Goal: Feedback & Contribution: Contribute content

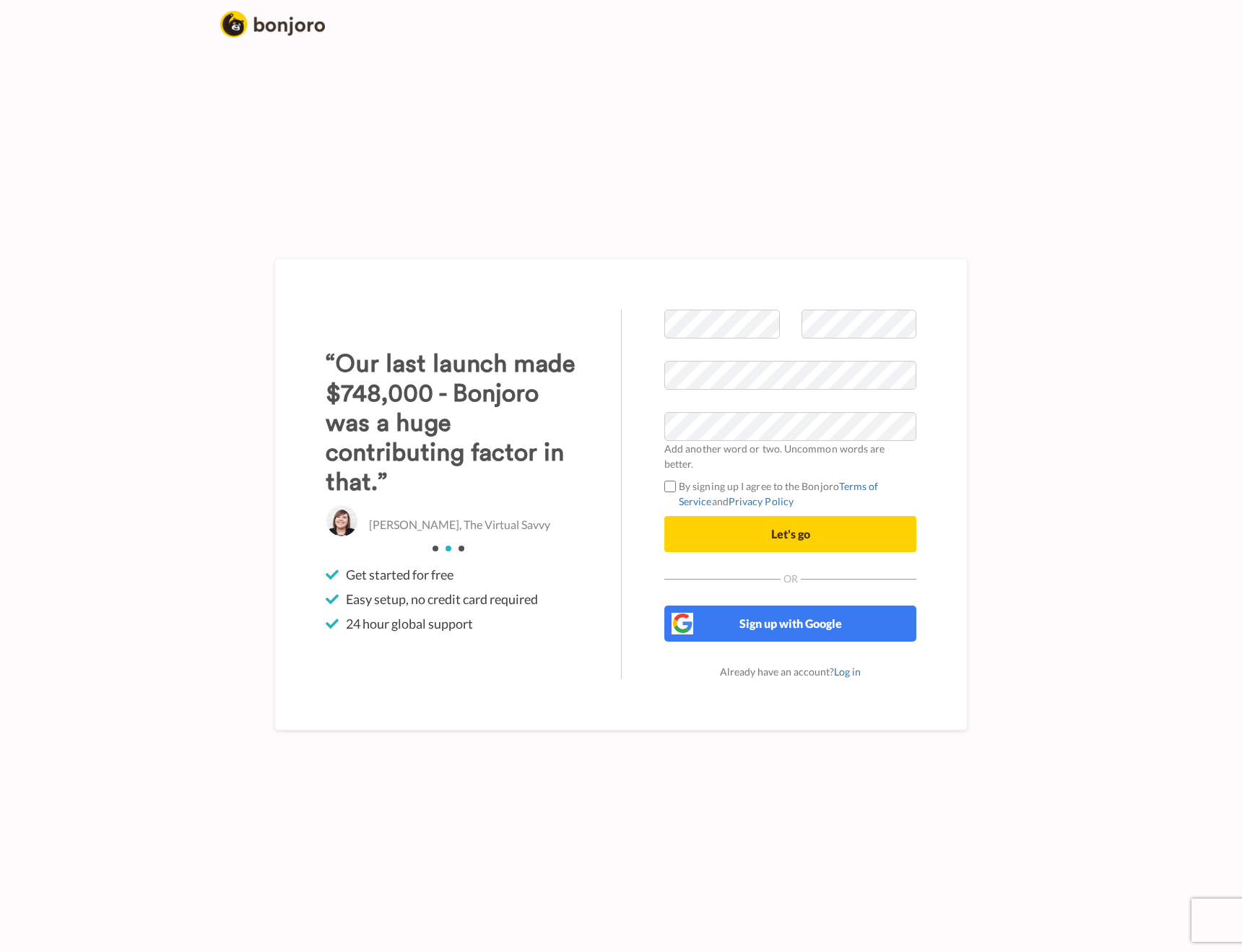
click at [732, 538] on button "Let's go" at bounding box center [790, 534] width 252 height 36
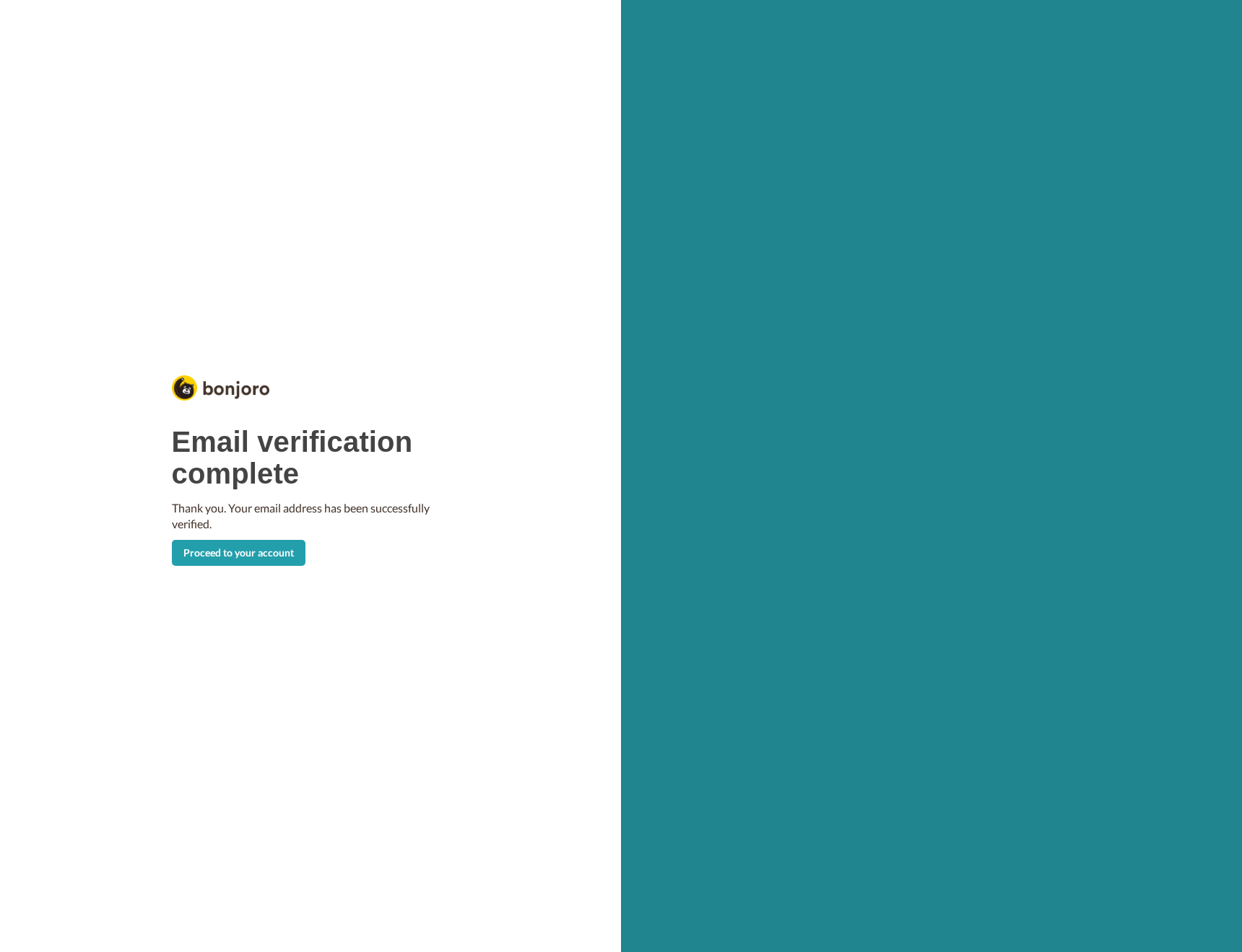
click at [230, 551] on link "Proceed to your account" at bounding box center [238, 553] width 133 height 26
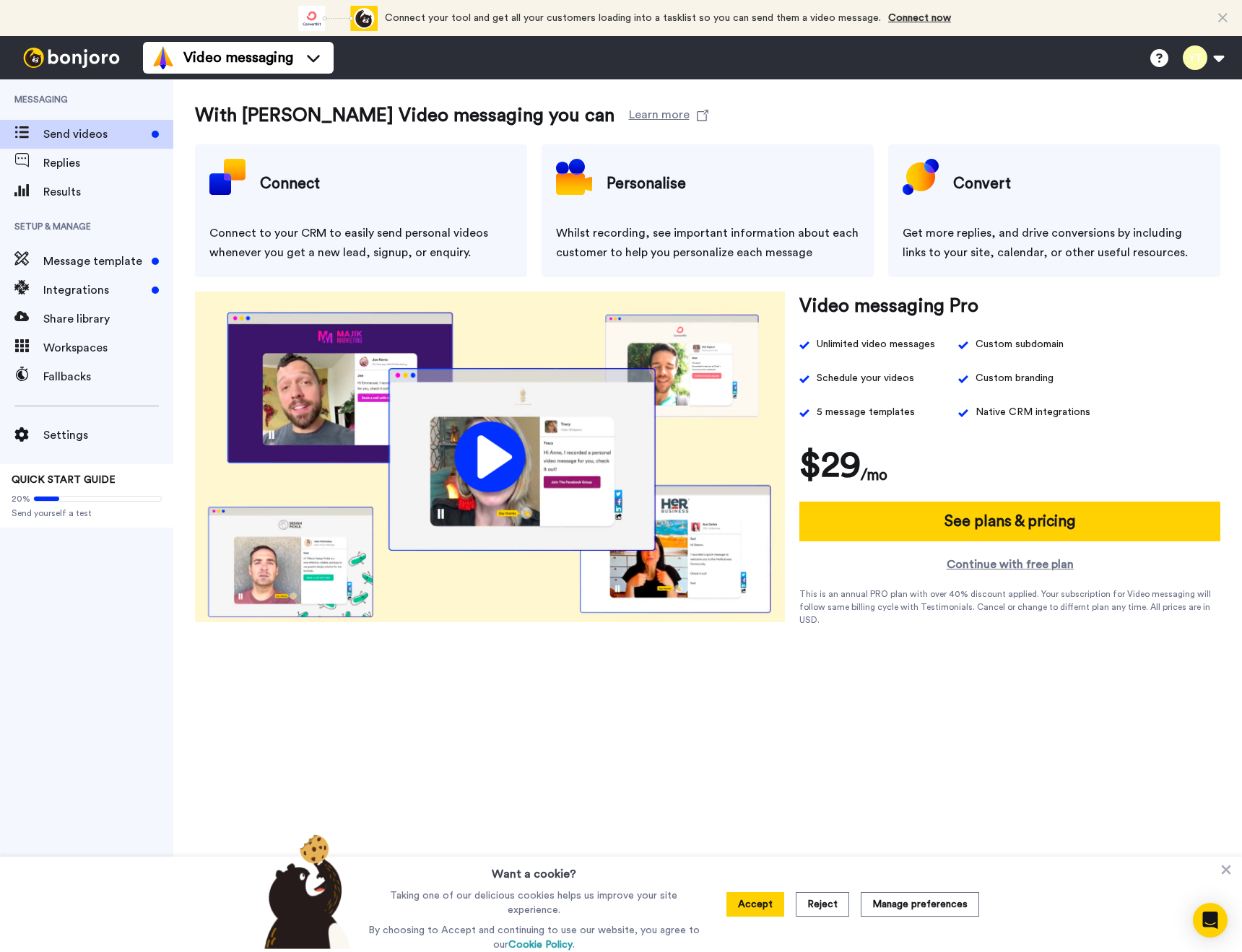
click at [519, 21] on span "Connect your tool and get all your customers loading into a tasklist so you can…" at bounding box center [633, 18] width 496 height 10
drag, startPoint x: 519, startPoint y: 21, endPoint x: 837, endPoint y: 28, distance: 318.1
click at [837, 28] on div "Connect your tool and get all your customers loading into a tasklist so you can…" at bounding box center [622, 18] width 656 height 36
click at [834, 48] on div "Video messaging Help docs Settings" at bounding box center [692, 57] width 1099 height 43
drag, startPoint x: 350, startPoint y: 220, endPoint x: 309, endPoint y: 202, distance: 44.8
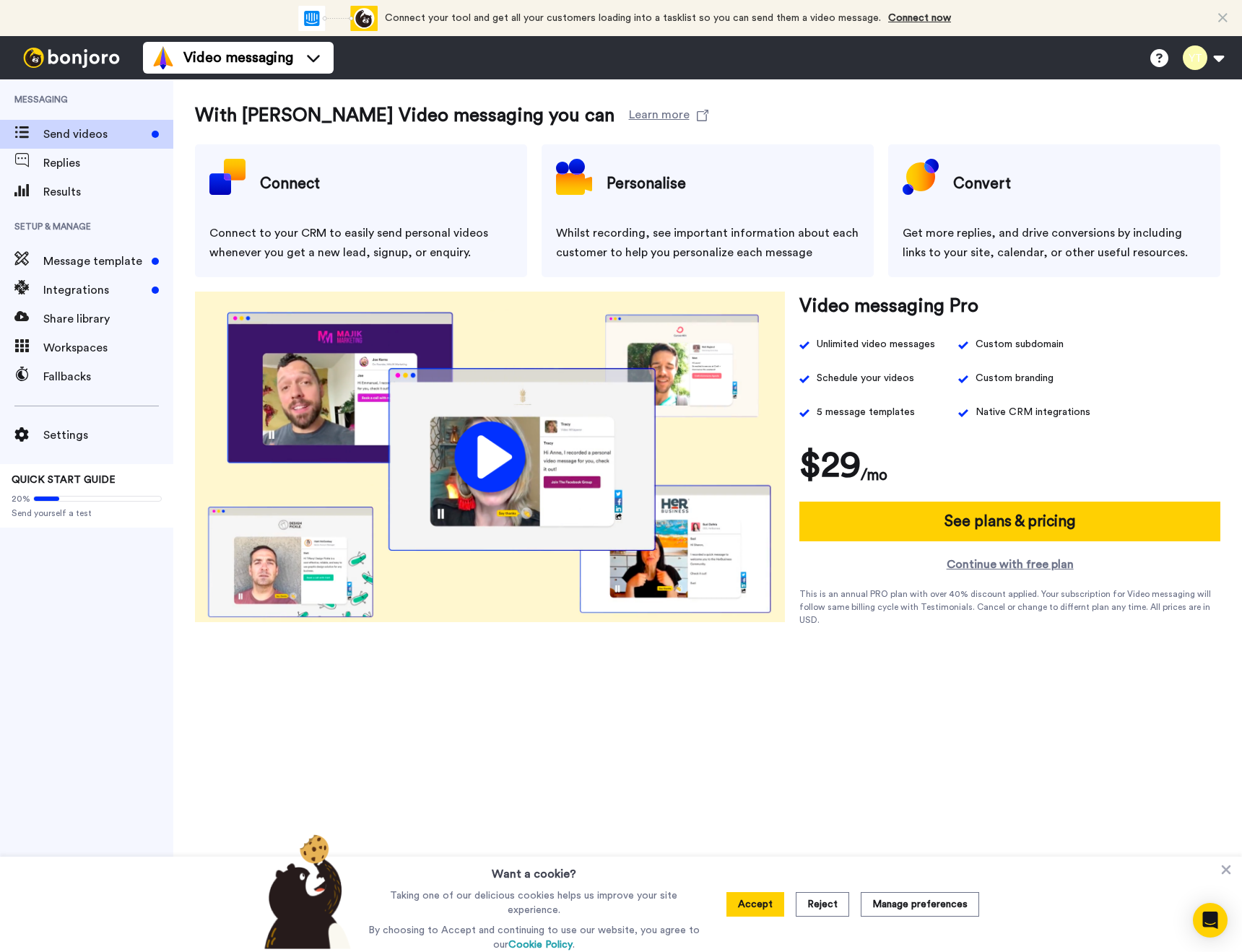
click at [343, 217] on div "Connect Connect to your CRM to easily send personal videos whenever you get a n…" at bounding box center [361, 211] width 332 height 133
click at [281, 188] on h4 "Connect" at bounding box center [290, 184] width 60 height 36
click at [105, 348] on span "Workspaces" at bounding box center [108, 347] width 130 height 17
click at [829, 909] on button "Reject" at bounding box center [823, 904] width 54 height 25
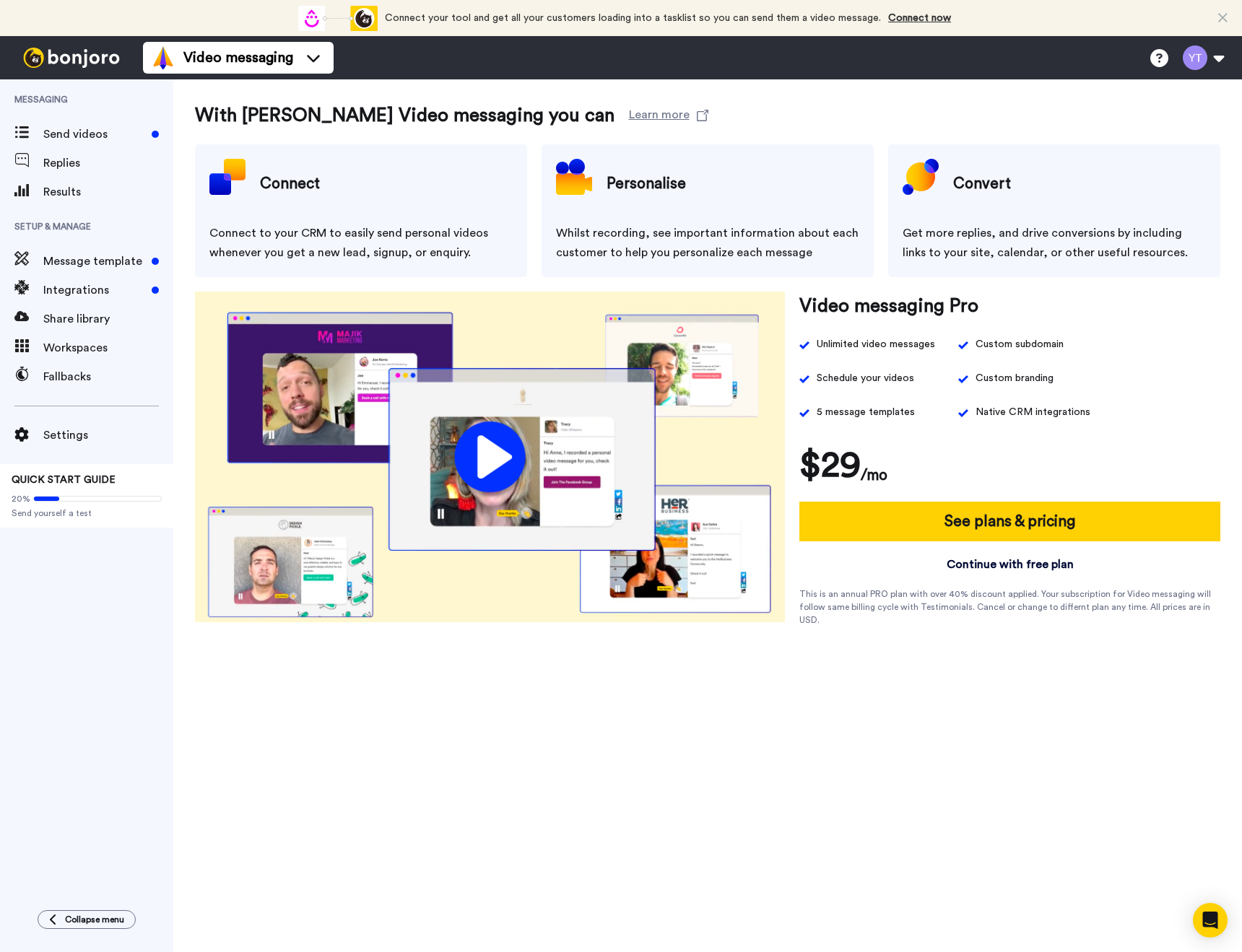
click at [995, 568] on link "Continue with free plan" at bounding box center [1010, 564] width 422 height 17
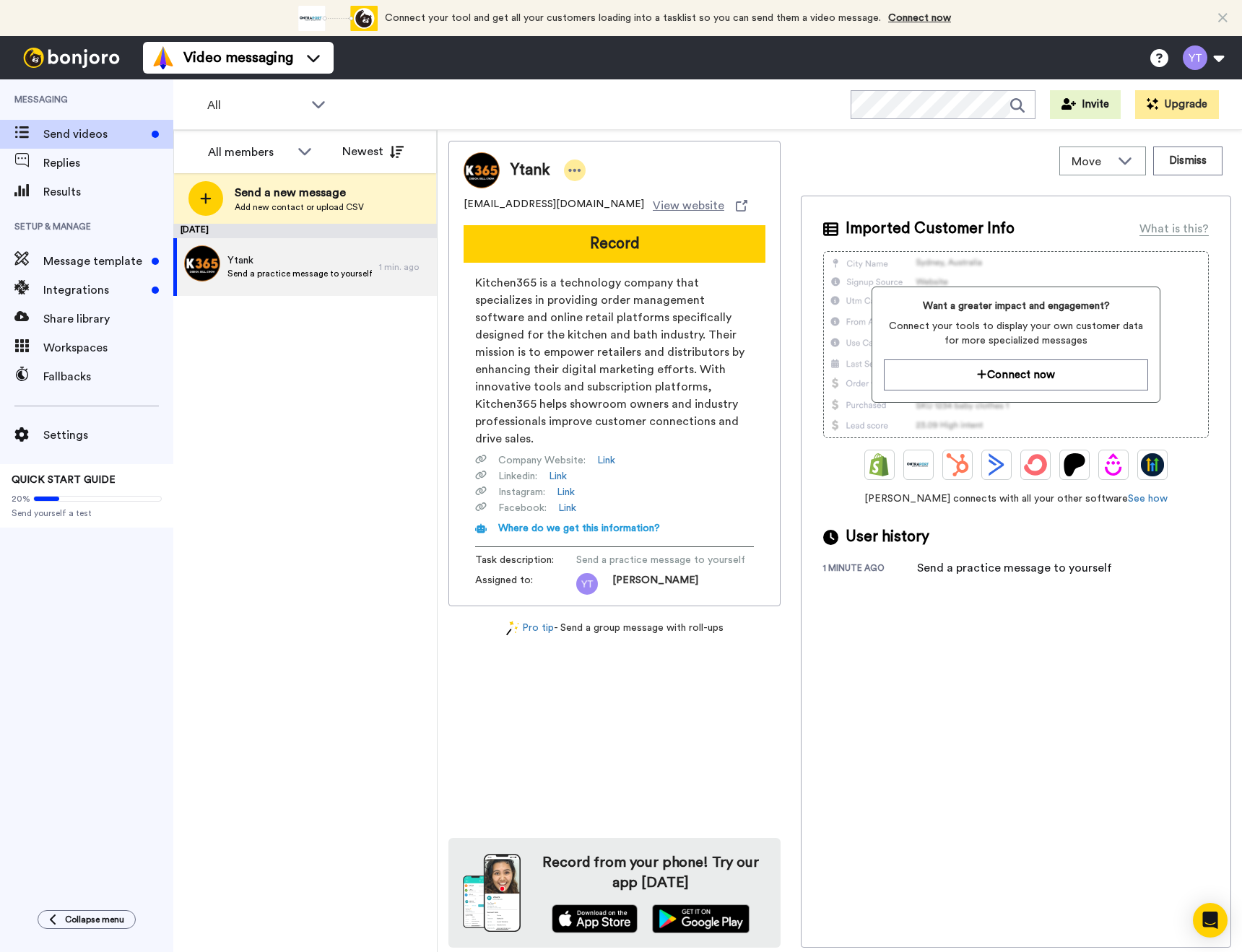
click at [570, 165] on icon at bounding box center [574, 170] width 13 height 14
click at [595, 185] on li "Edit contact" at bounding box center [618, 194] width 104 height 20
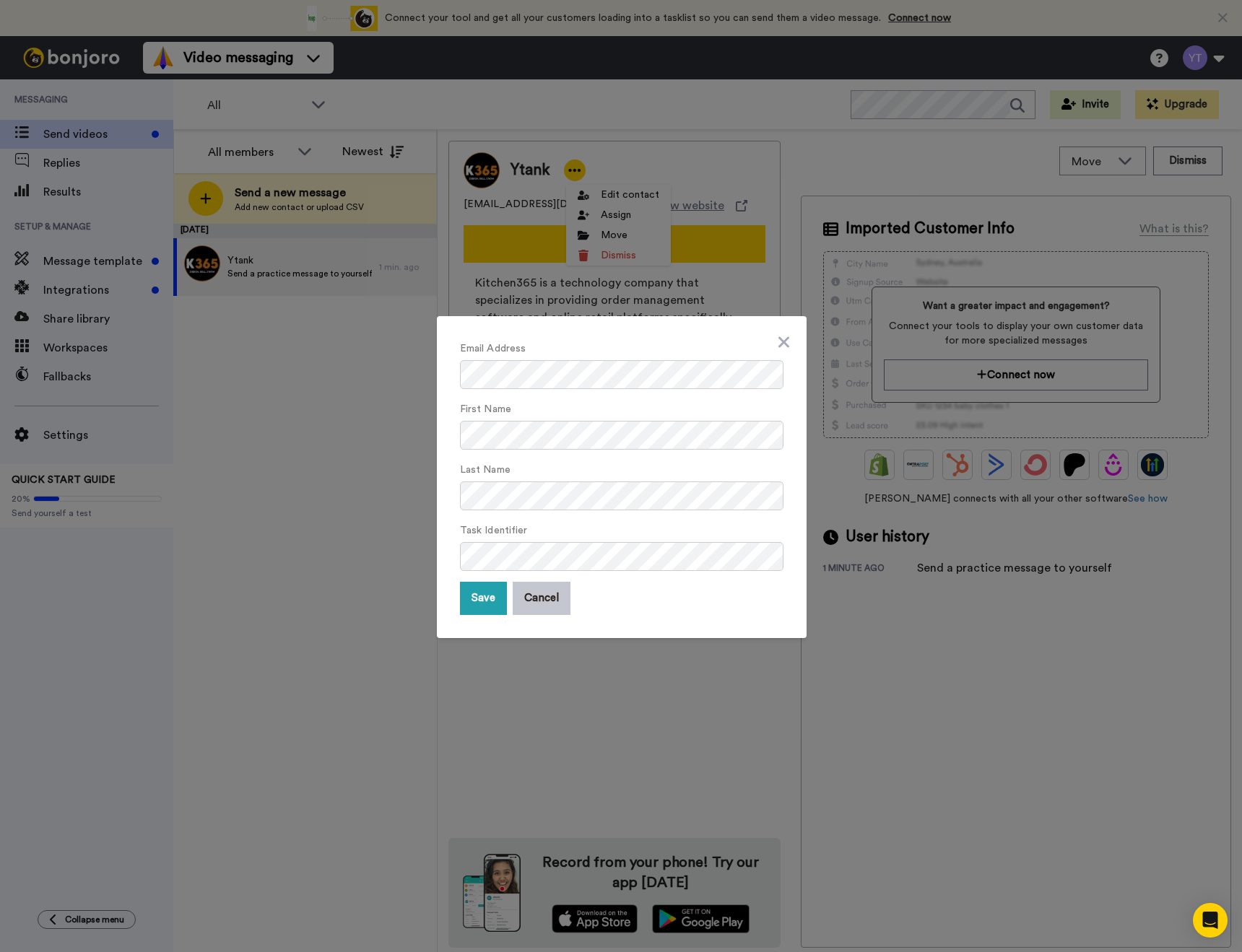
click at [583, 513] on form "Email Address First Name Last Name Task Identifier Save Cancel" at bounding box center [621, 477] width 323 height 276
click at [482, 596] on button "Save" at bounding box center [483, 598] width 47 height 34
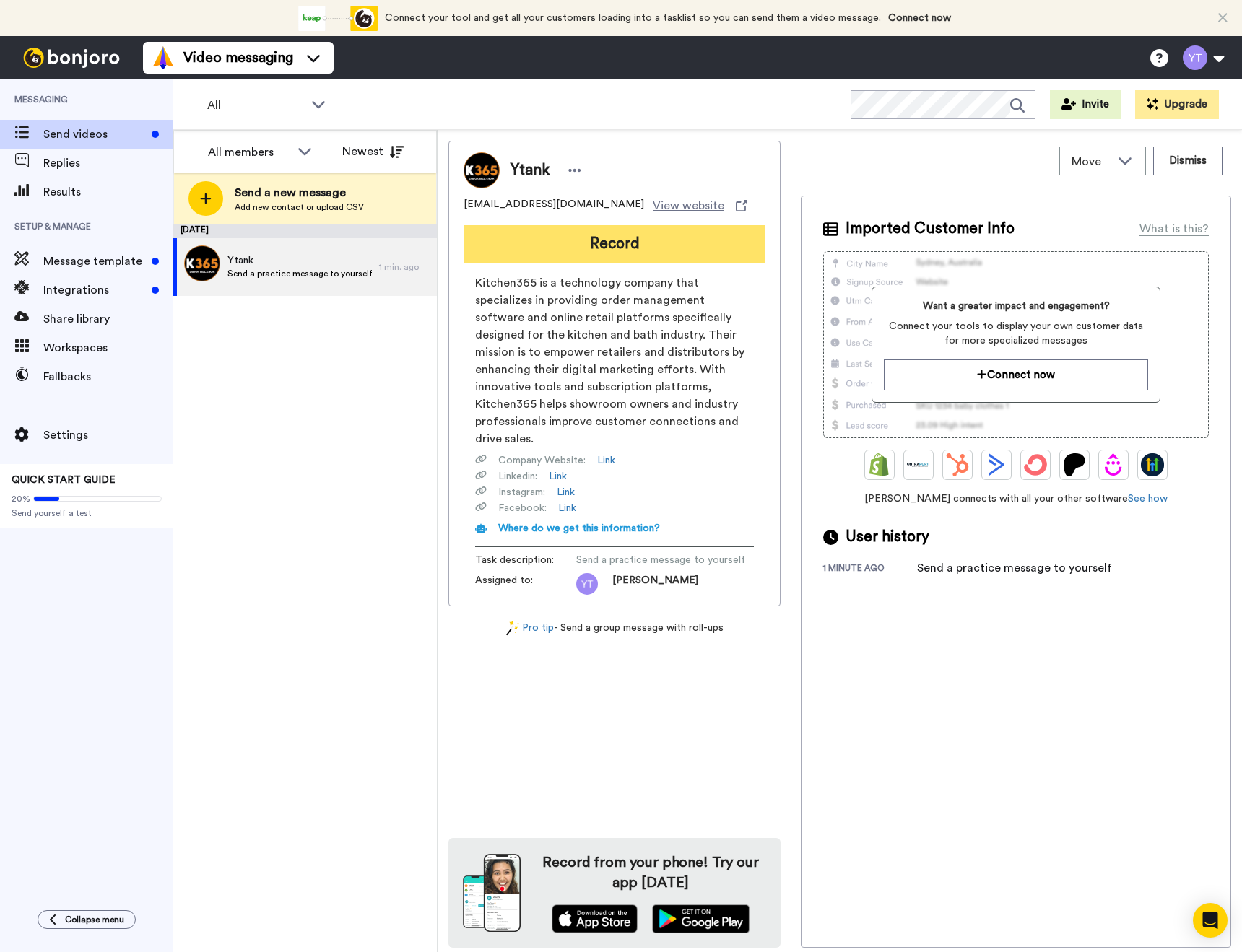
click at [599, 243] on button "Record" at bounding box center [614, 244] width 302 height 37
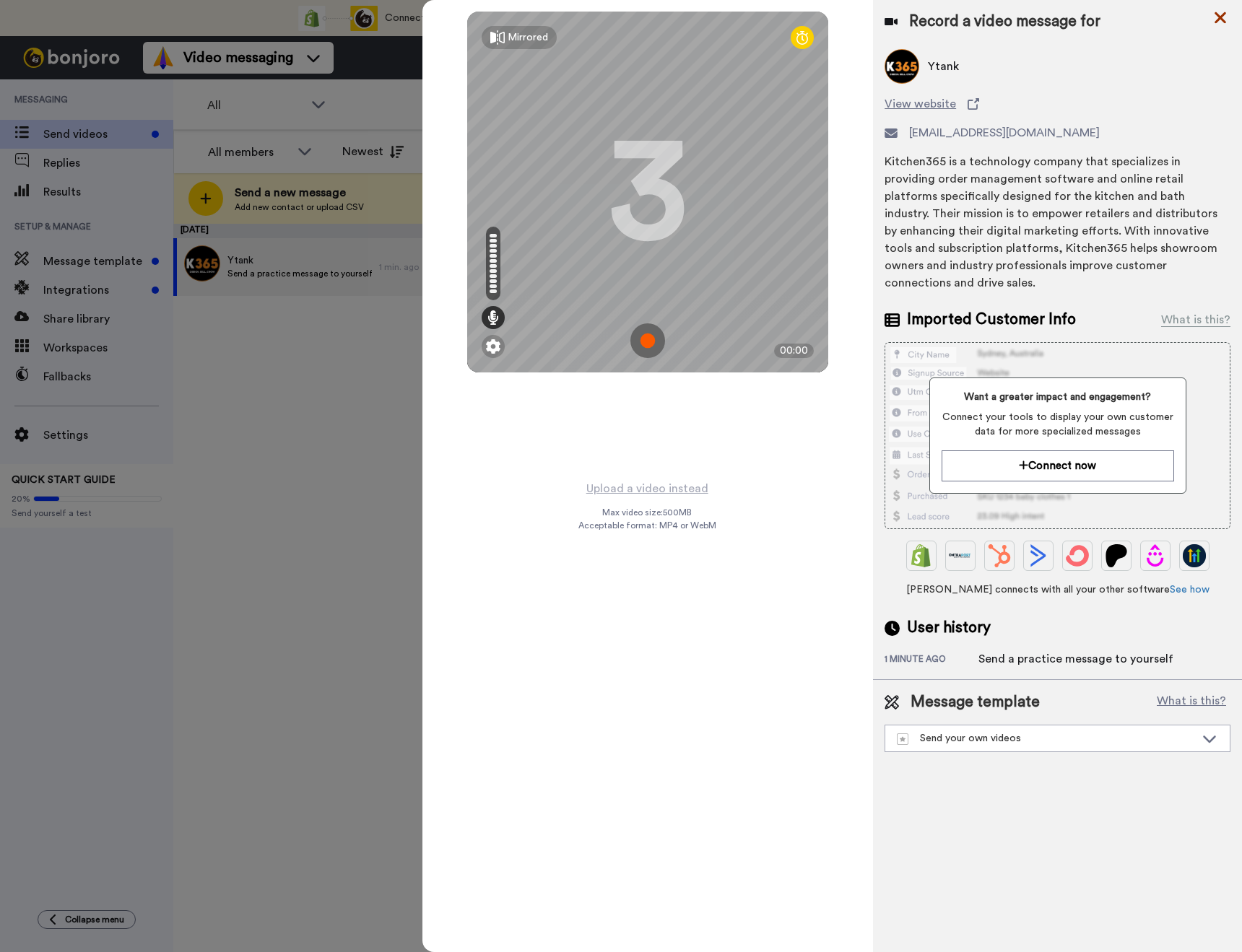
click at [1221, 15] on icon at bounding box center [1220, 18] width 12 height 12
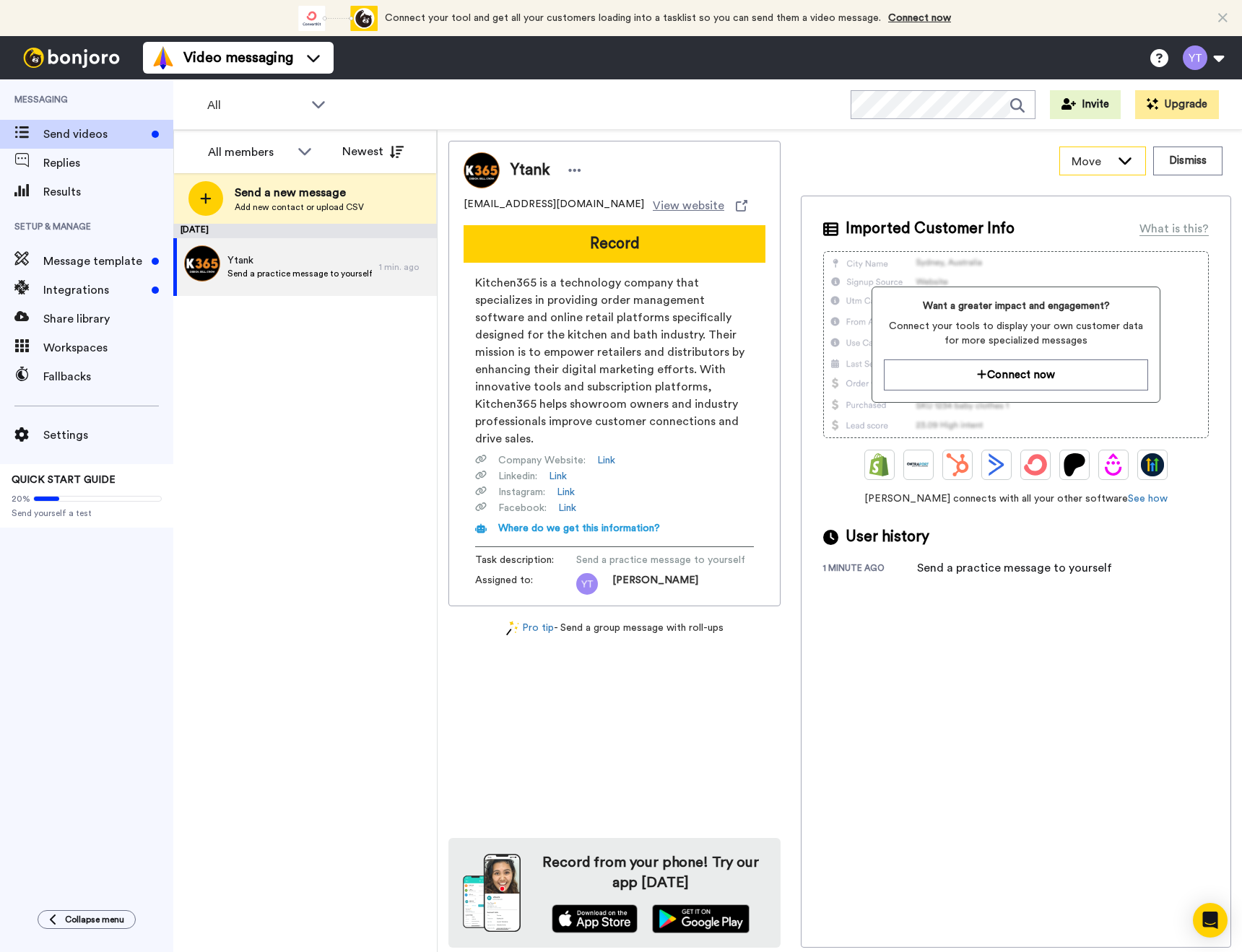
click at [1127, 159] on icon at bounding box center [1124, 159] width 17 height 14
click at [917, 159] on div "Move WORKSPACES View all Default Task List + Add a new workspace Dismiss" at bounding box center [1016, 161] width 430 height 40
click at [105, 195] on span "Results" at bounding box center [108, 191] width 130 height 17
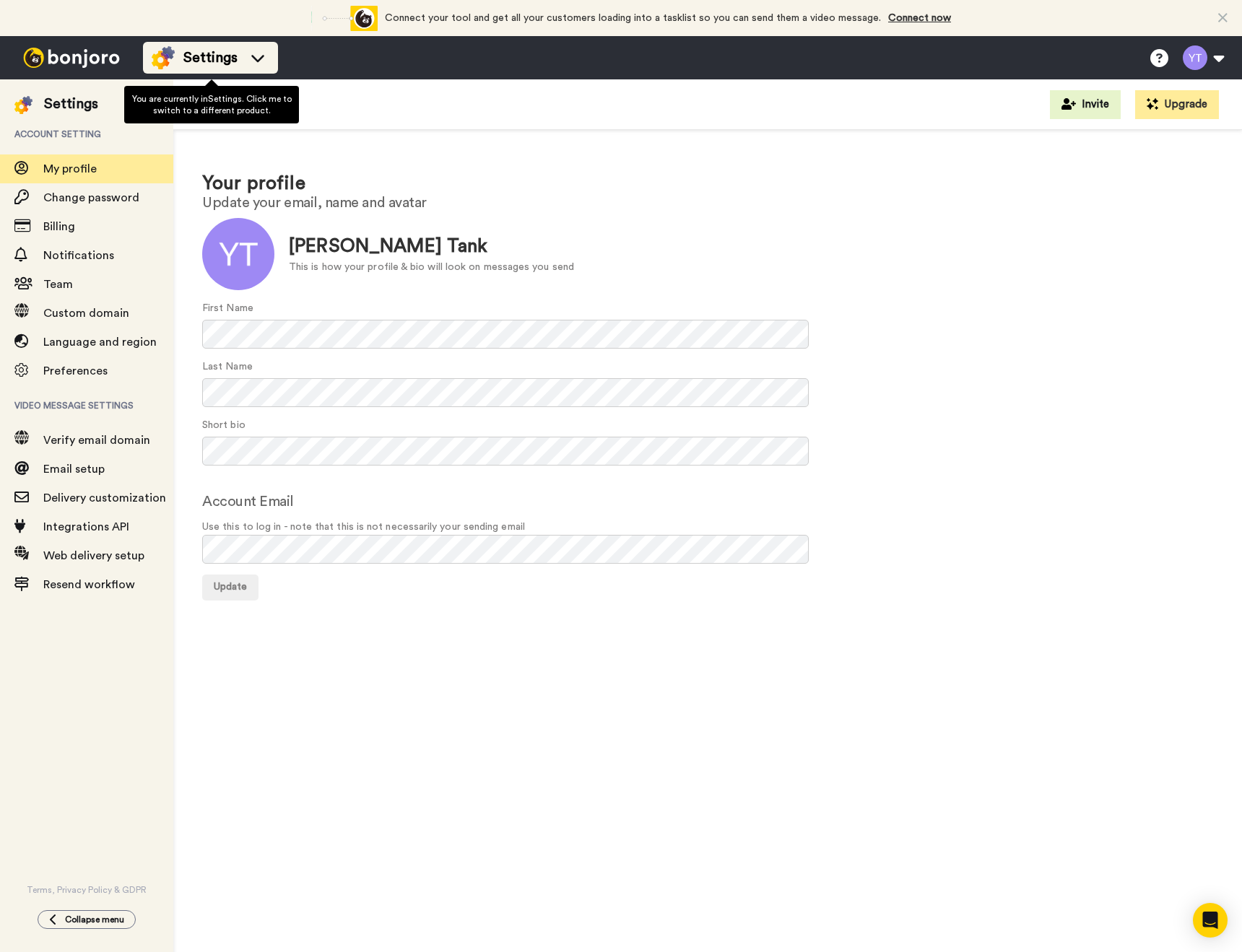
click at [213, 66] on span "Settings" at bounding box center [210, 57] width 54 height 20
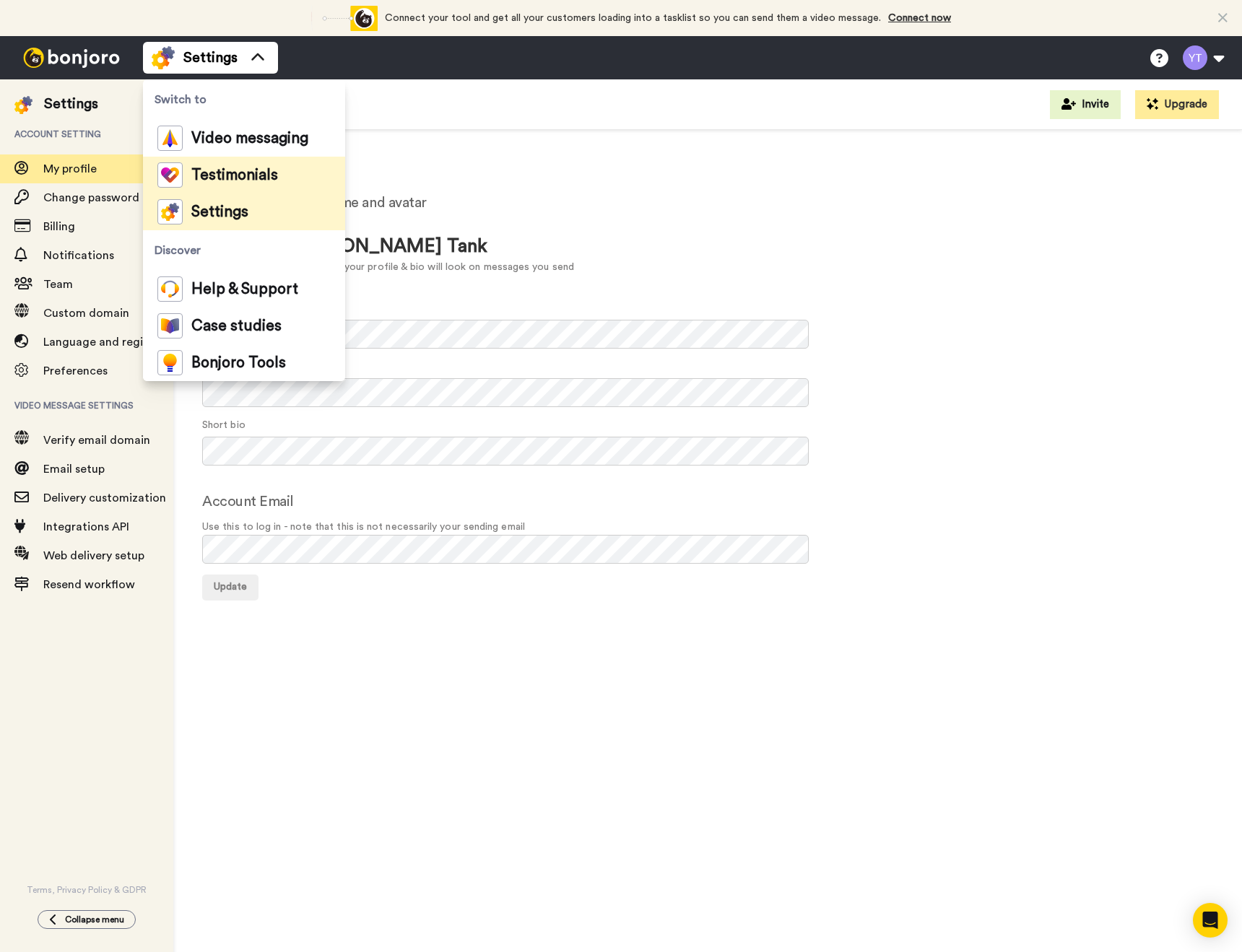
click at [217, 170] on span "Testimonials" at bounding box center [235, 175] width 86 height 14
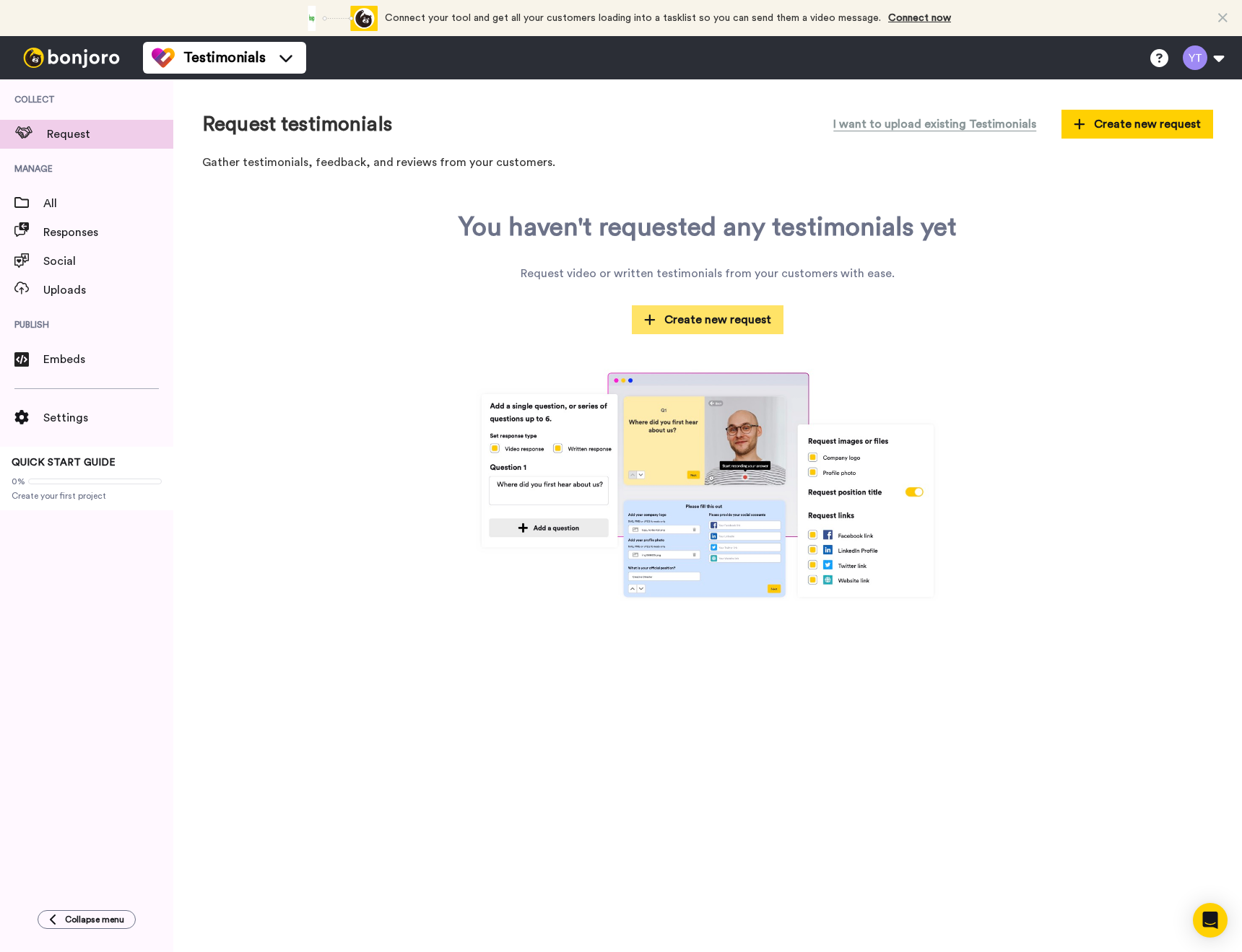
click at [680, 325] on span "Create new request" at bounding box center [707, 320] width 127 height 17
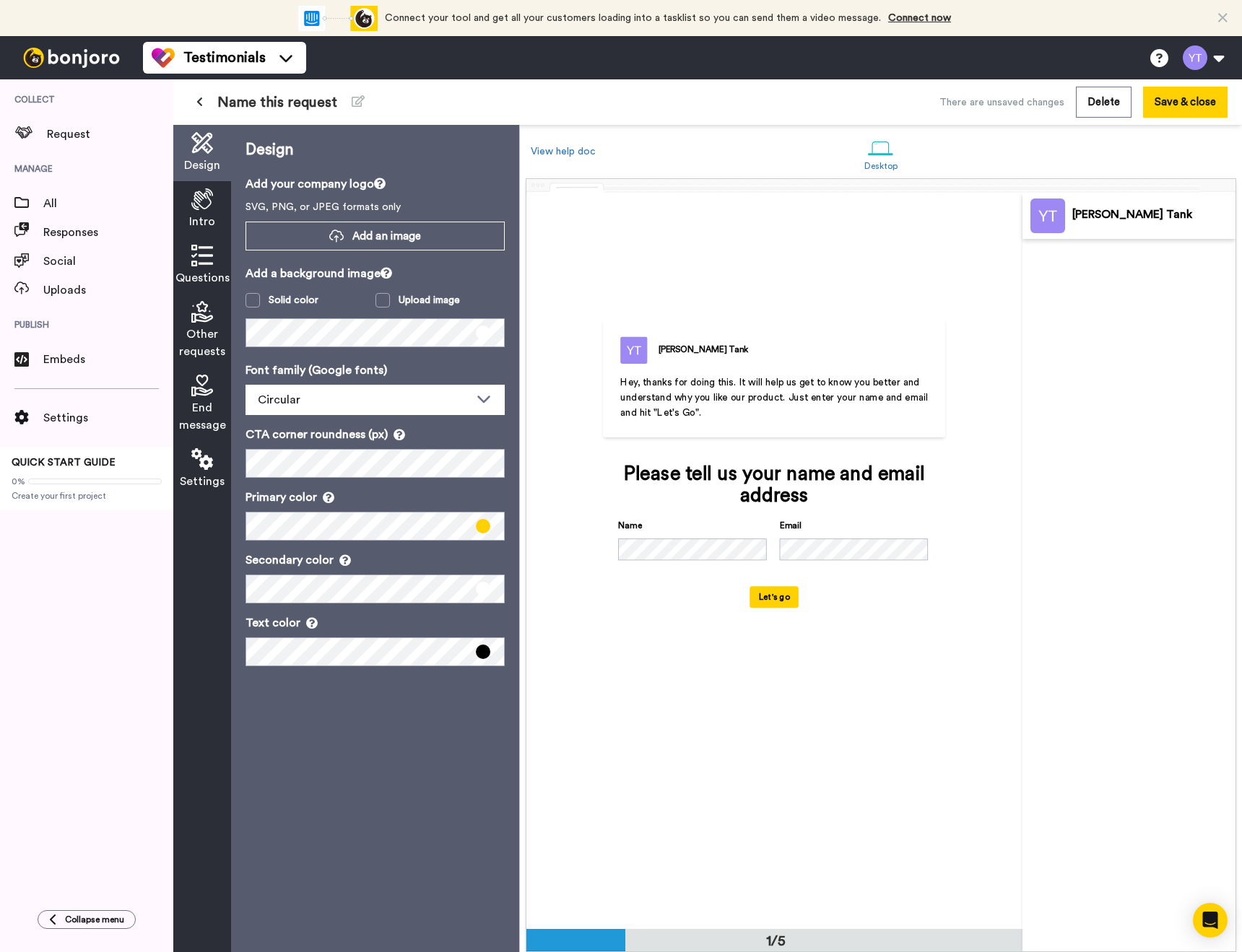
scroll to position [1, 0]
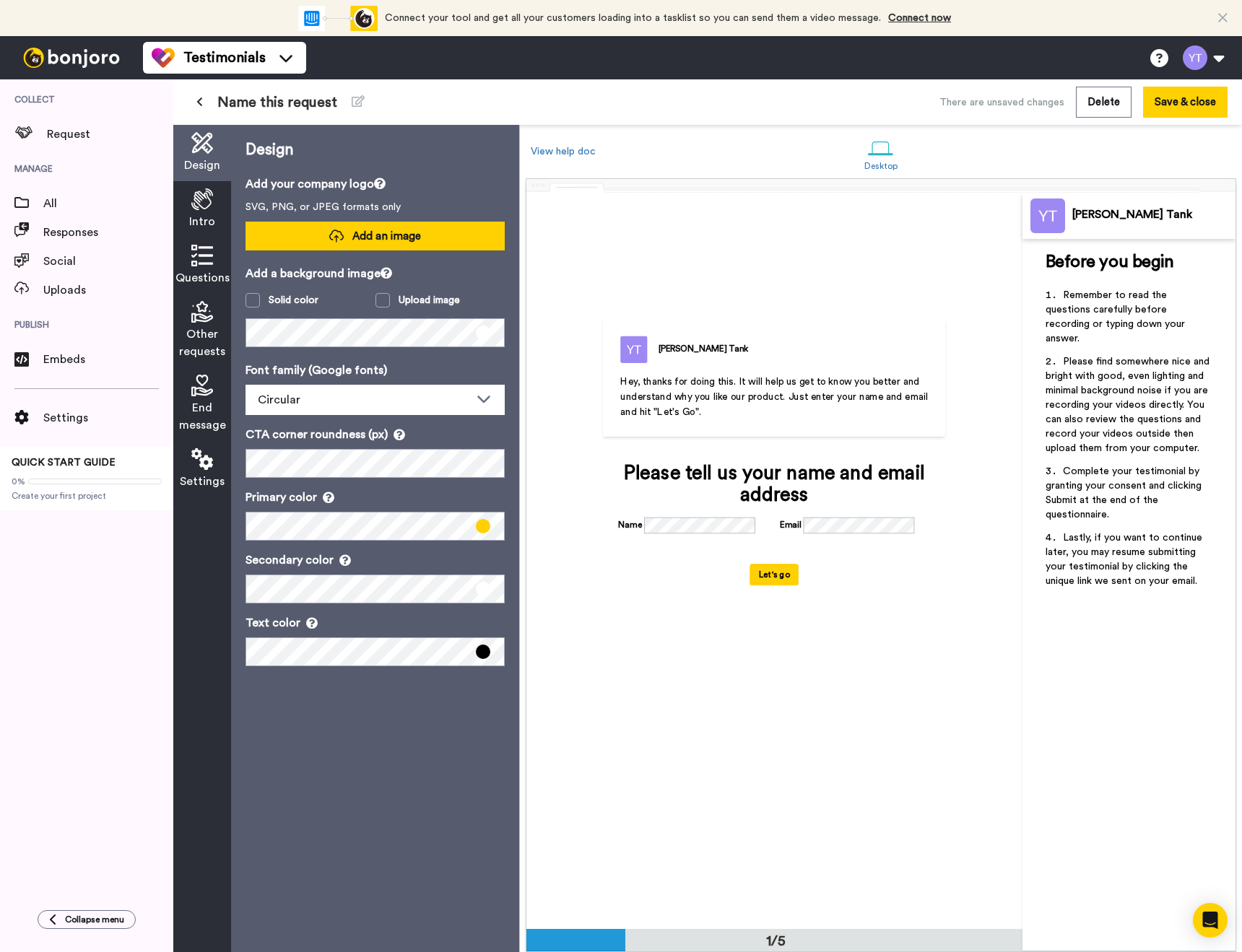
click at [391, 229] on span "Add an image" at bounding box center [387, 236] width 69 height 15
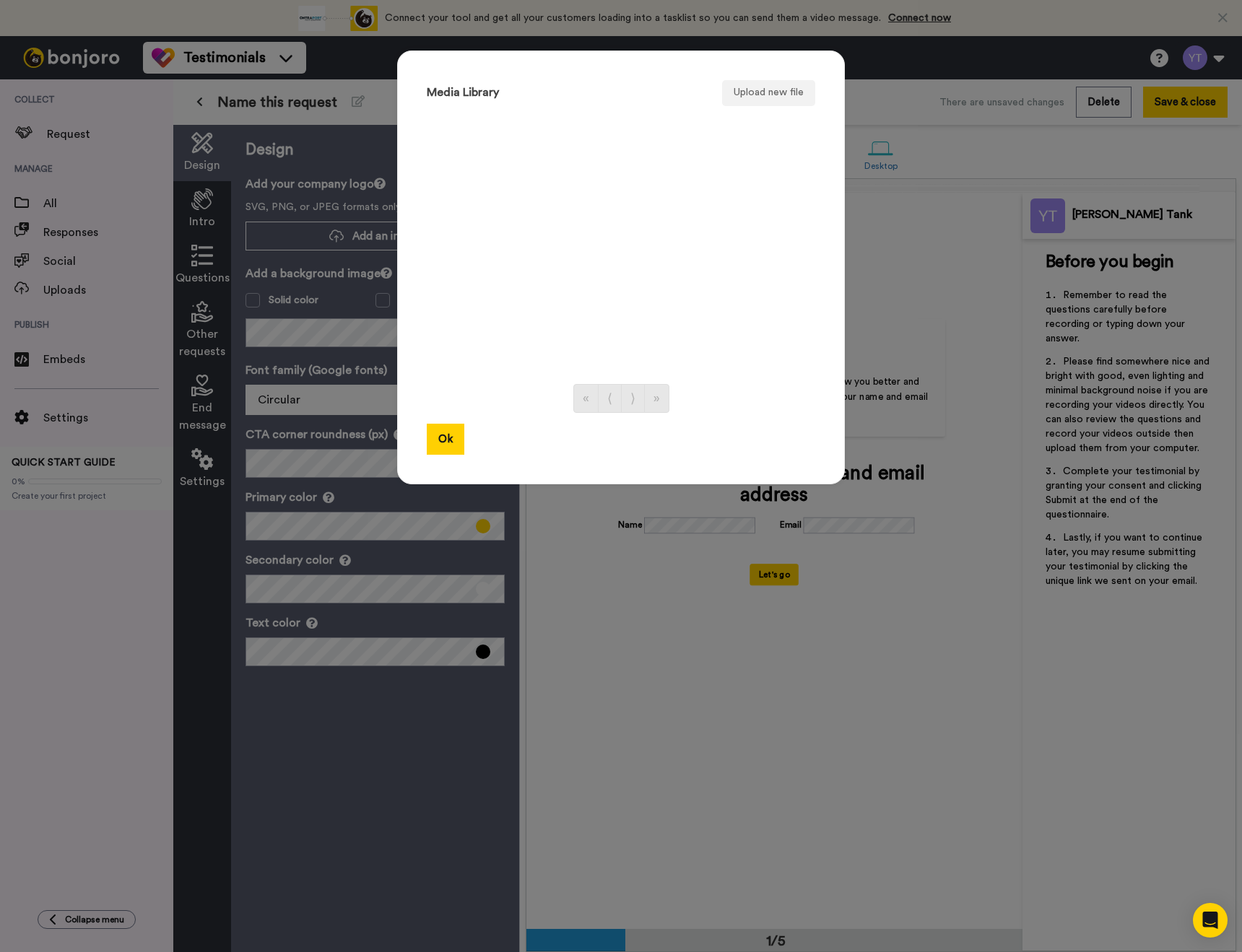
click at [614, 393] on link "⟨" at bounding box center [609, 398] width 24 height 29
click at [764, 89] on button "Upload new file" at bounding box center [768, 93] width 93 height 26
click at [452, 438] on button "Ok" at bounding box center [446, 439] width 37 height 31
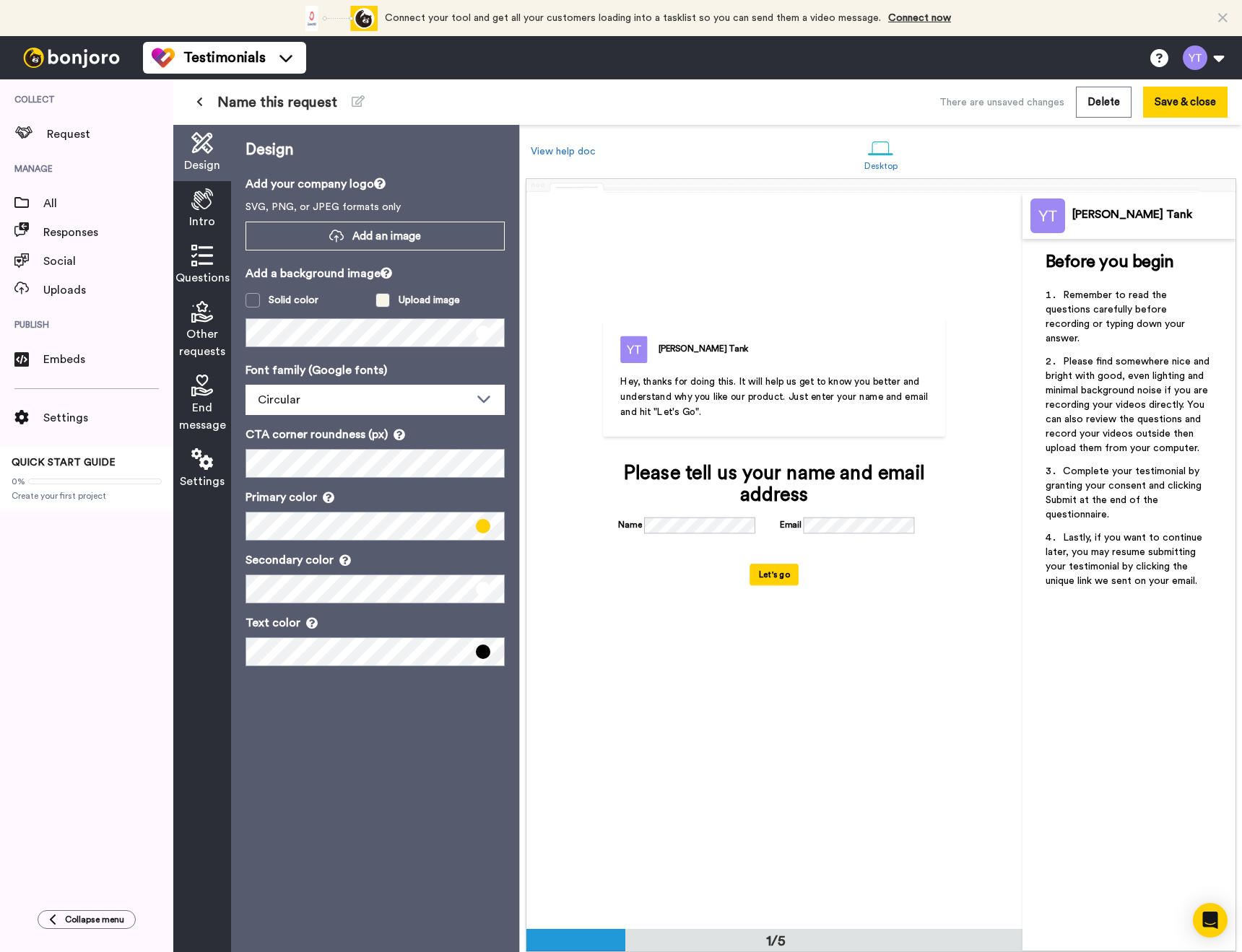
click at [428, 303] on div "Upload image" at bounding box center [429, 299] width 61 height 14
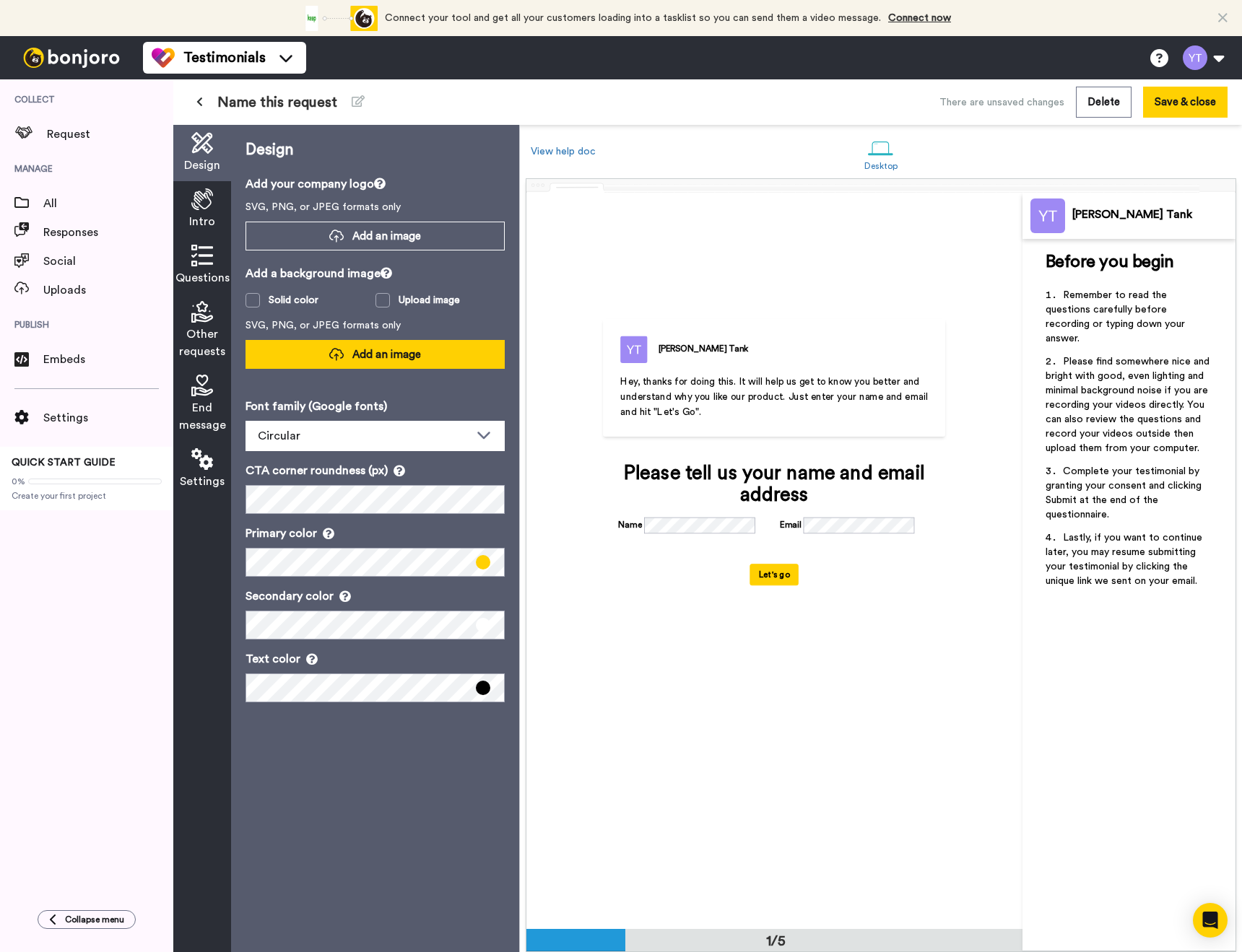
click at [426, 356] on button "Add an image" at bounding box center [375, 354] width 259 height 29
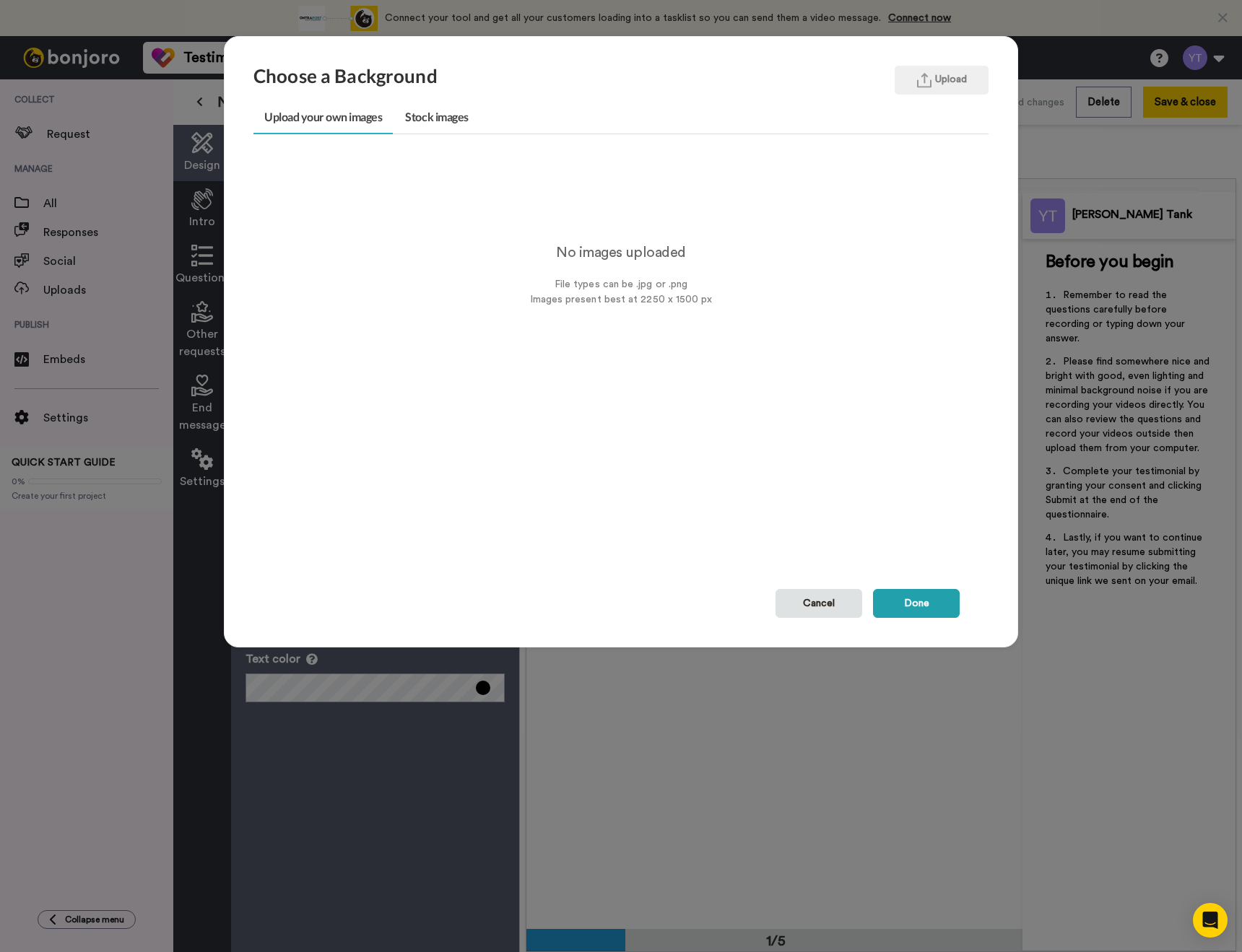
click at [799, 585] on div "No images uploaded File types can be .jpg or .png Images present best at 2250 x…" at bounding box center [621, 372] width 735 height 433
click at [799, 599] on button "Cancel" at bounding box center [819, 603] width 86 height 29
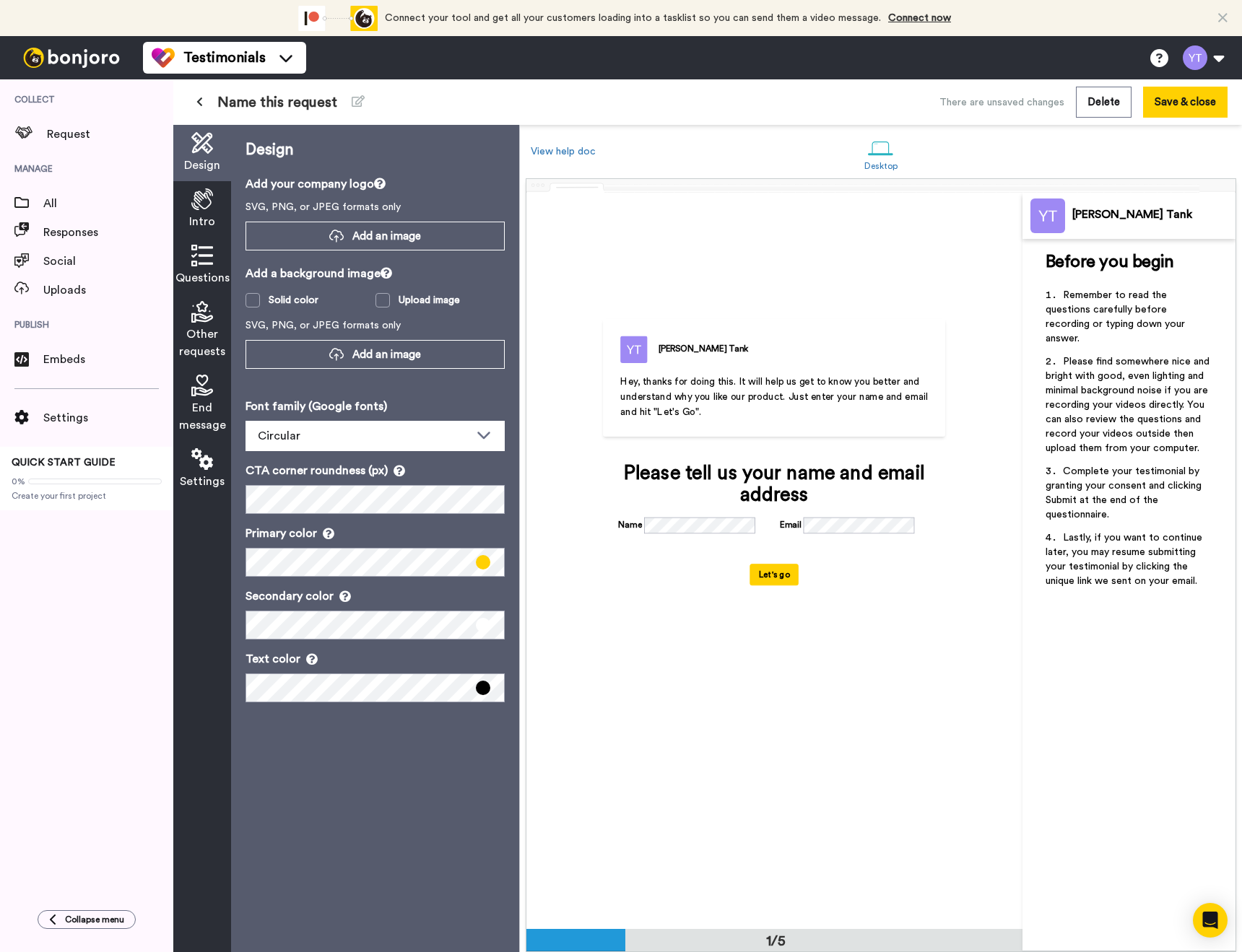
click at [287, 308] on div "Add a background image Solid color Upload image SVG, PNG, or JPEG formats only …" at bounding box center [375, 324] width 259 height 118
click at [288, 304] on div "Solid color" at bounding box center [293, 299] width 50 height 14
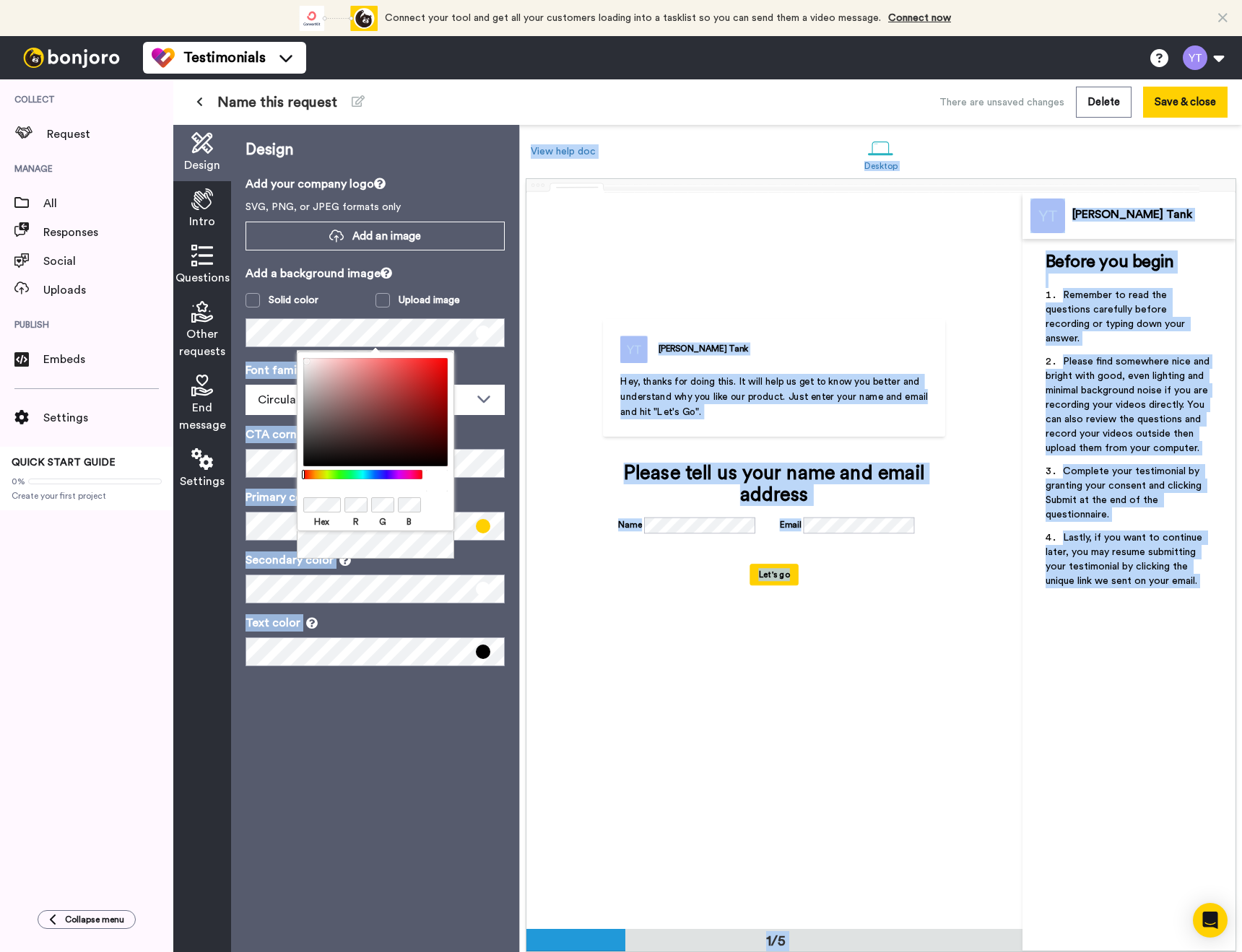
click at [287, 338] on body "Connect your tool now! Connect your tool and get all your customers loading int…" at bounding box center [621, 476] width 1242 height 952
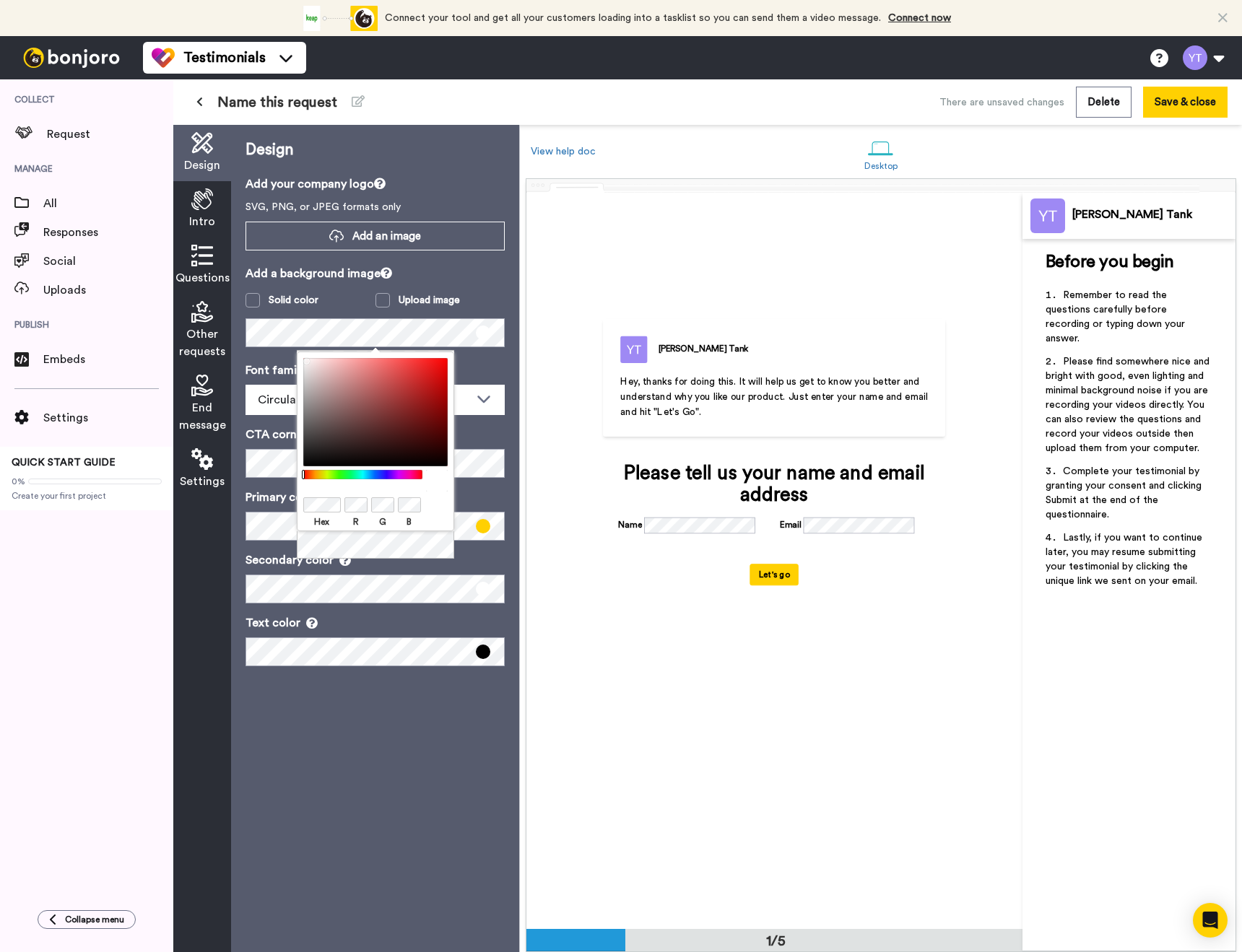
click at [556, 389] on div "[PERSON_NAME] Tank Hey, thanks for doing this. It will help us get to know you …" at bounding box center [774, 560] width 496 height 736
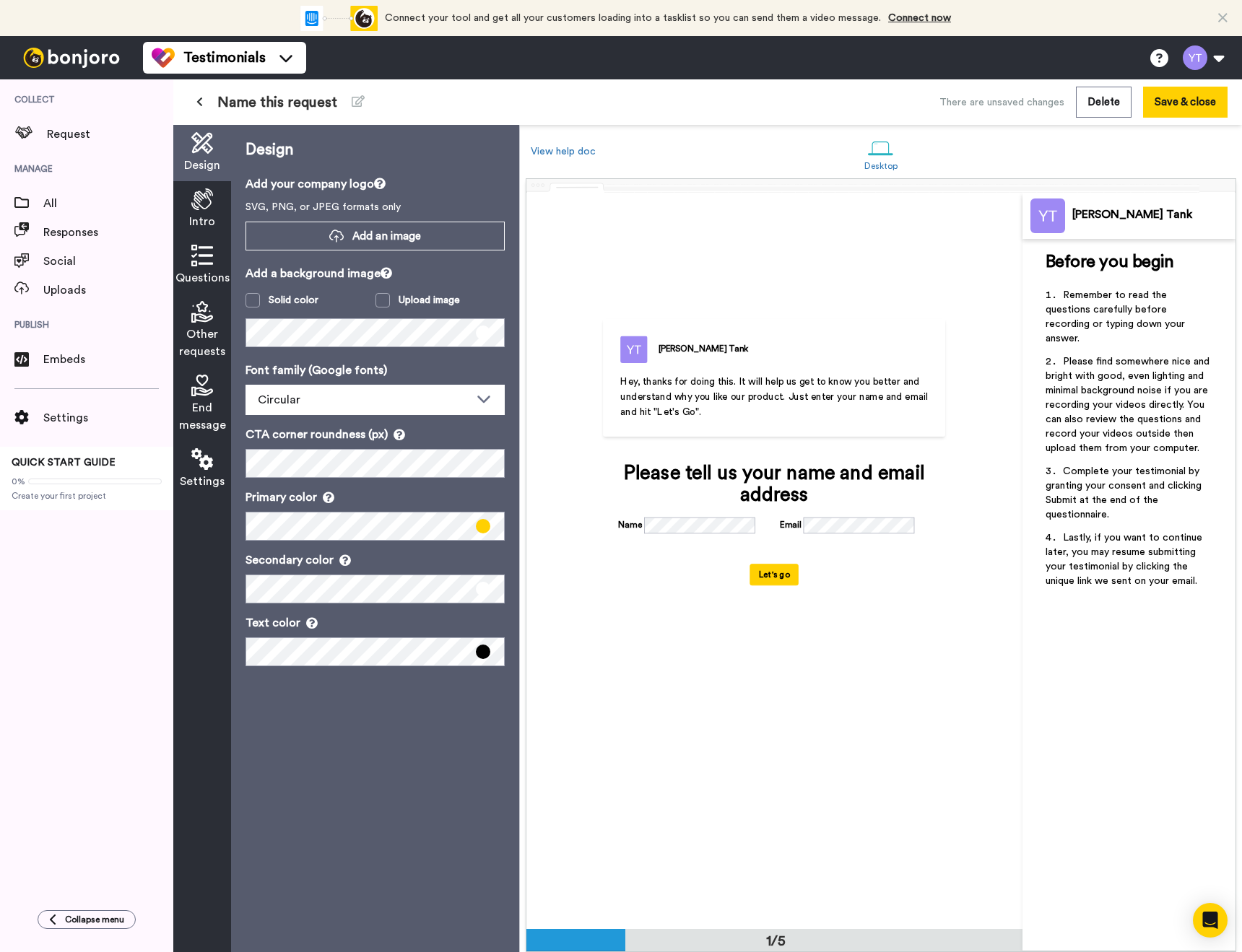
click at [515, 285] on div "Design Add your company logo SVG, PNG, or JPEG formats only Add an image Add a …" at bounding box center [375, 539] width 288 height 827
click at [650, 475] on div "Please tell us your name and email address" at bounding box center [773, 484] width 312 height 43
drag, startPoint x: 650, startPoint y: 475, endPoint x: 853, endPoint y: 497, distance: 204.2
click at [853, 497] on div "Please tell us your name and email address" at bounding box center [773, 484] width 312 height 43
click at [696, 564] on div "Name Email" at bounding box center [773, 540] width 312 height 47
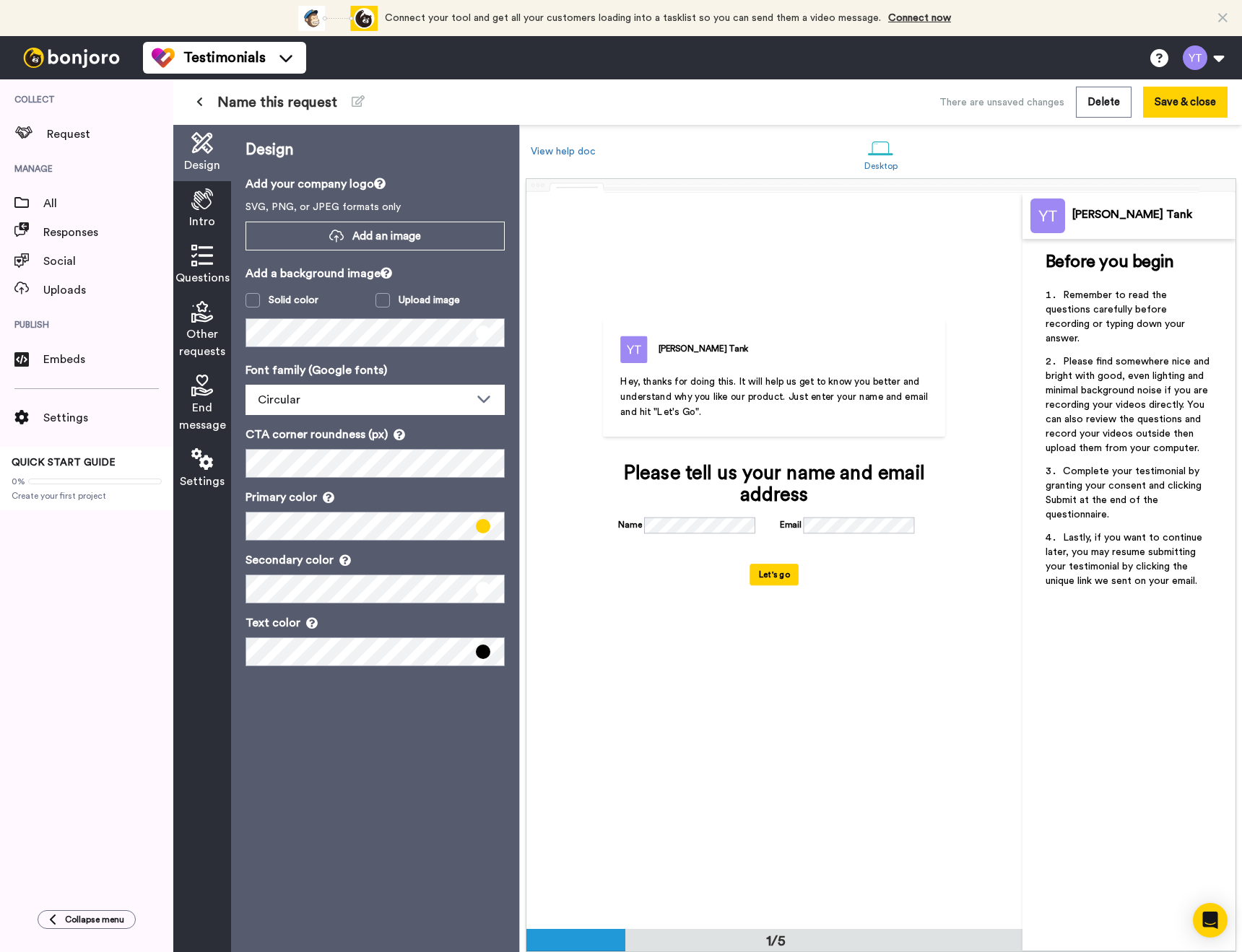
click at [779, 586] on button "Let's go" at bounding box center [775, 574] width 49 height 22
click at [778, 586] on button "Let's go" at bounding box center [775, 574] width 49 height 22
click at [759, 586] on button "Let's go" at bounding box center [775, 574] width 49 height 22
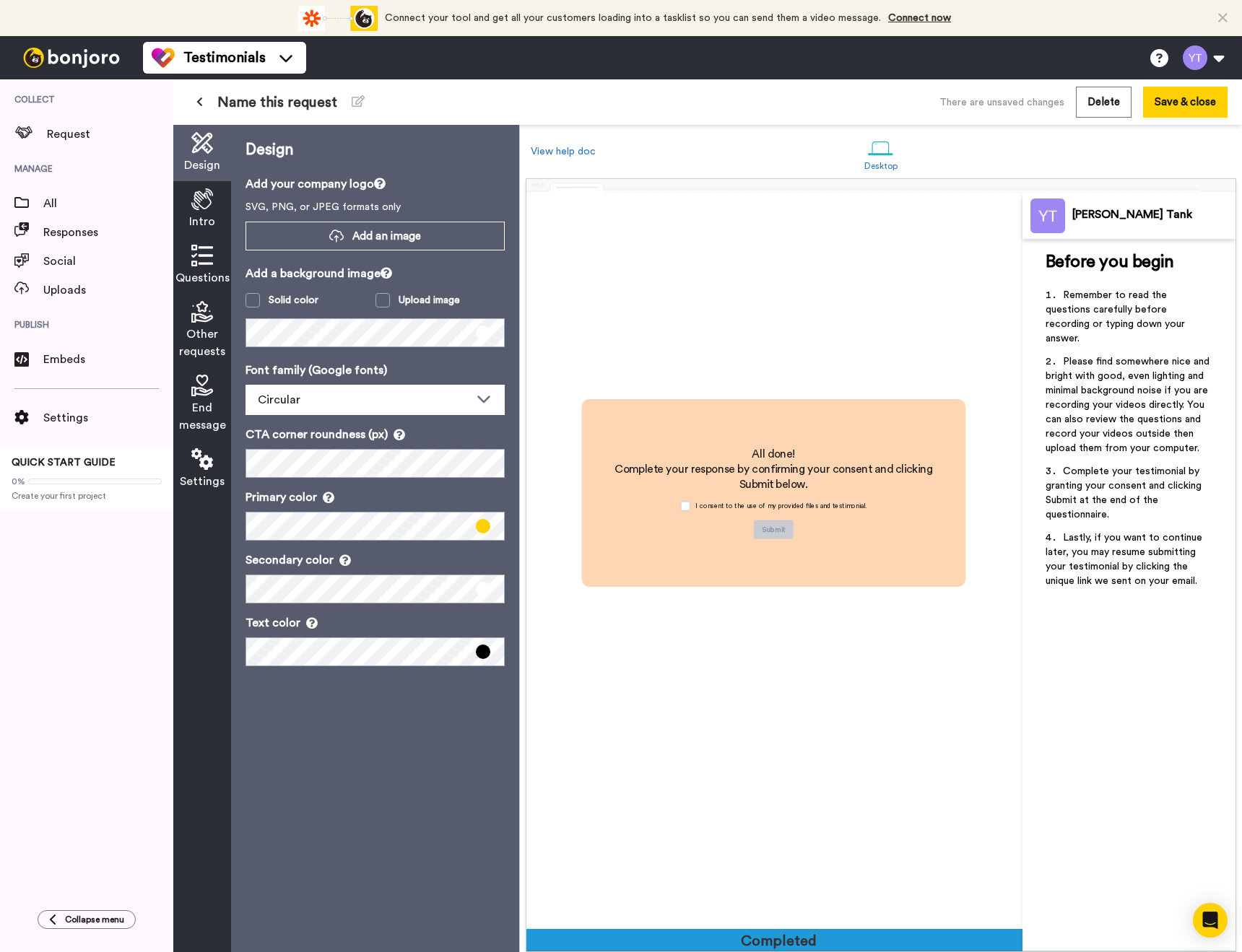
scroll to position [2943, 0]
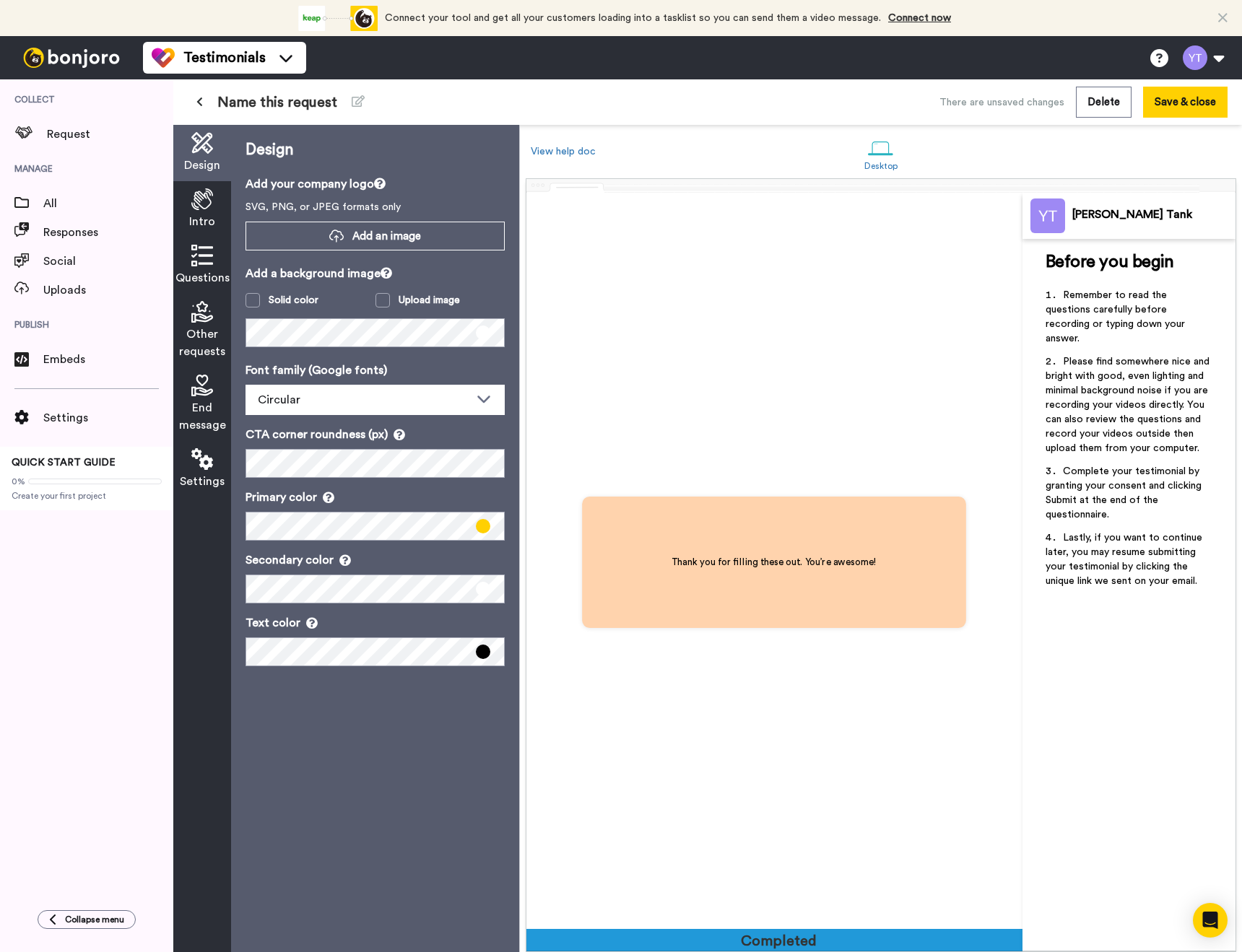
click at [792, 941] on div "Completed" at bounding box center [775, 941] width 69 height 20
click at [197, 256] on icon at bounding box center [202, 255] width 22 height 22
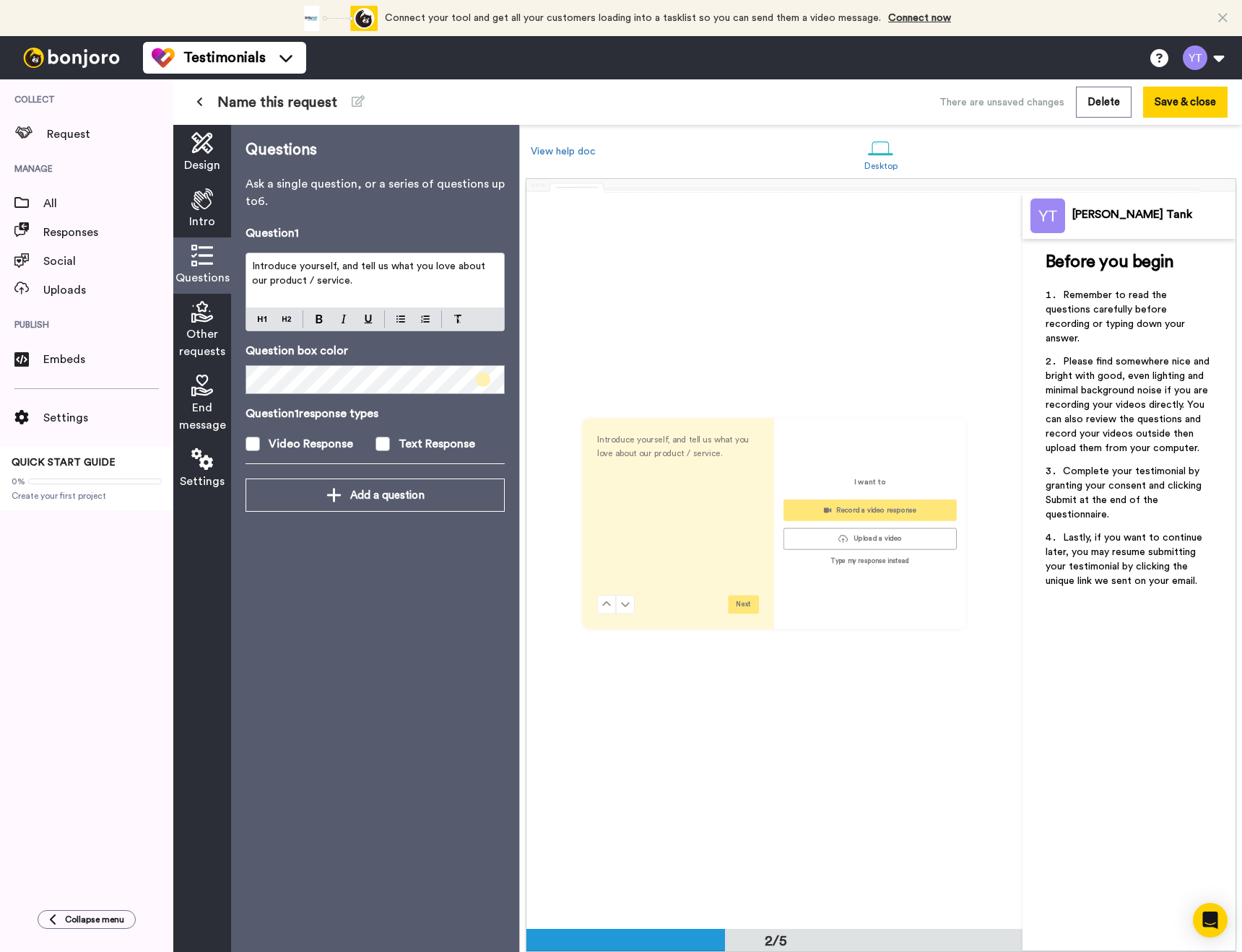
scroll to position [736, 0]
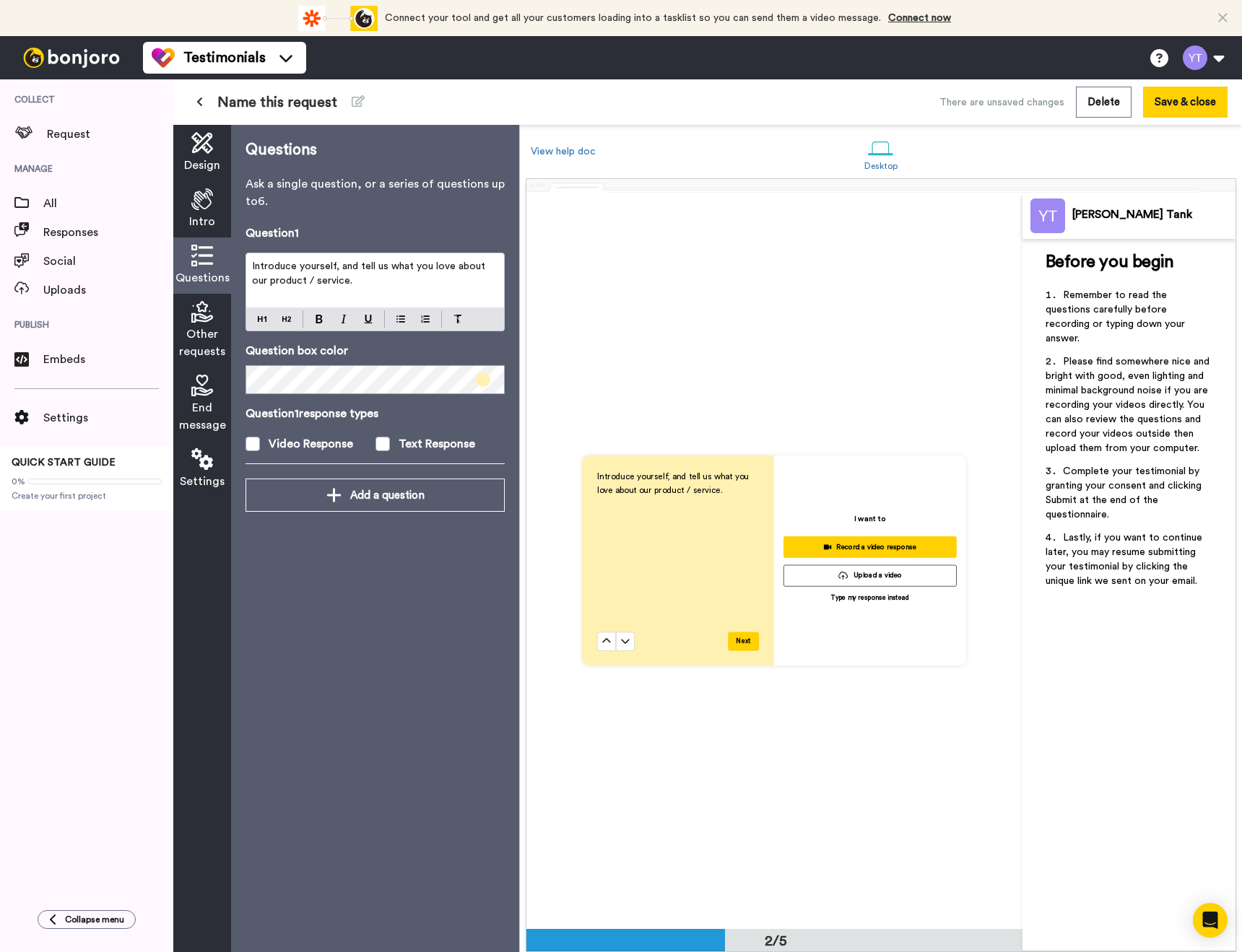
click at [206, 105] on button at bounding box center [200, 102] width 24 height 26
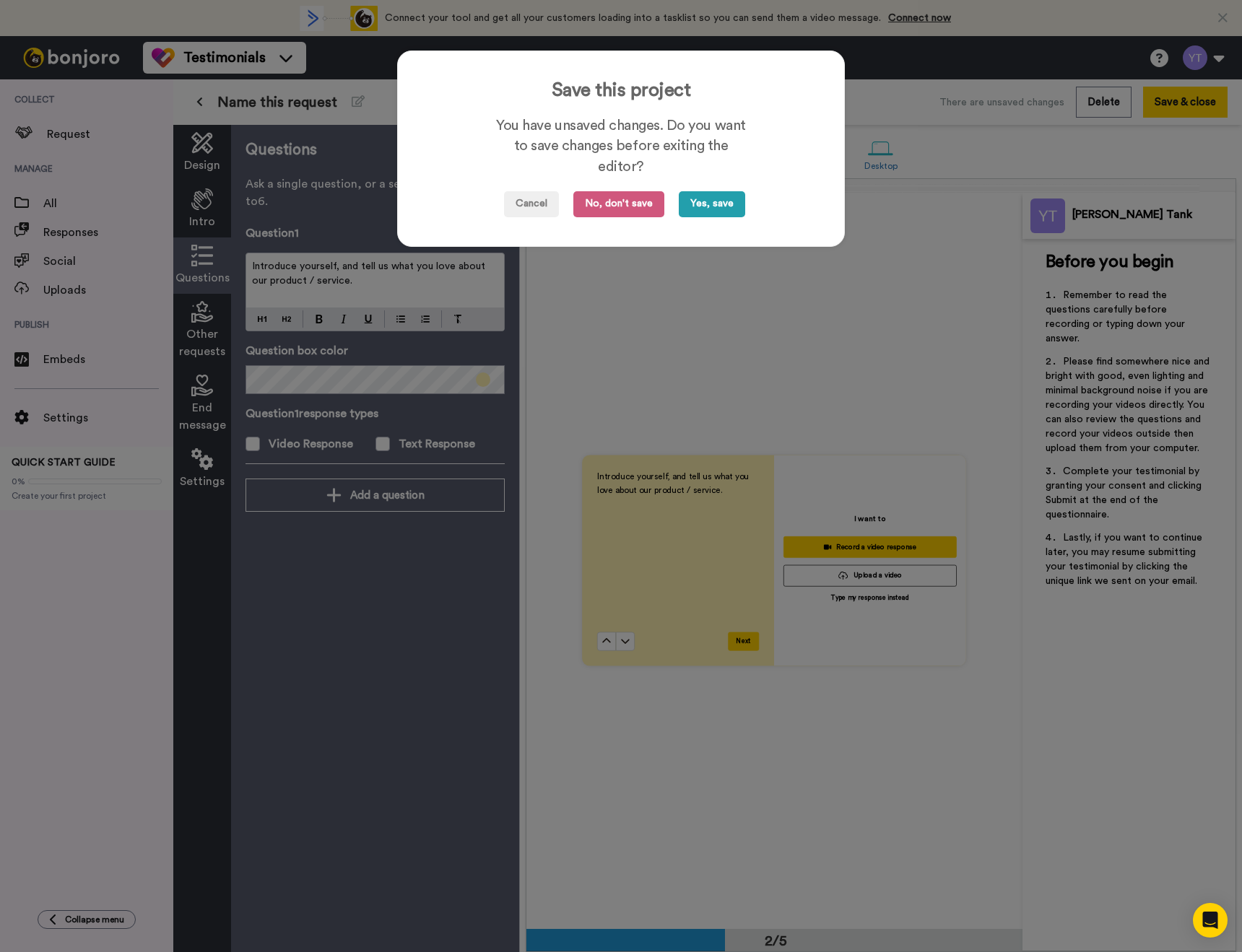
click at [714, 192] on button "Yes, save" at bounding box center [712, 204] width 66 height 26
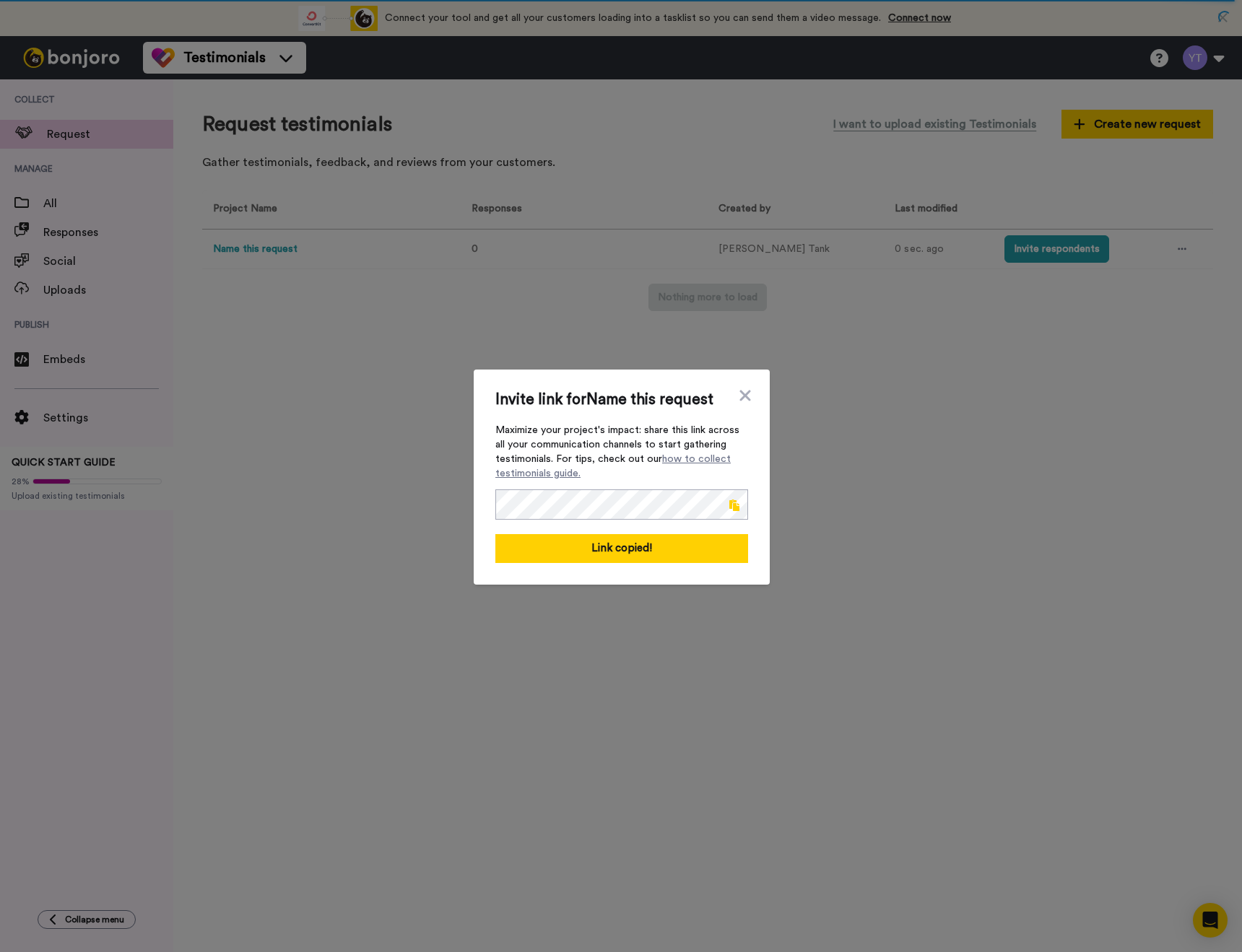
click at [729, 499] on span at bounding box center [735, 505] width 10 height 12
click at [744, 390] on icon at bounding box center [744, 395] width 14 height 17
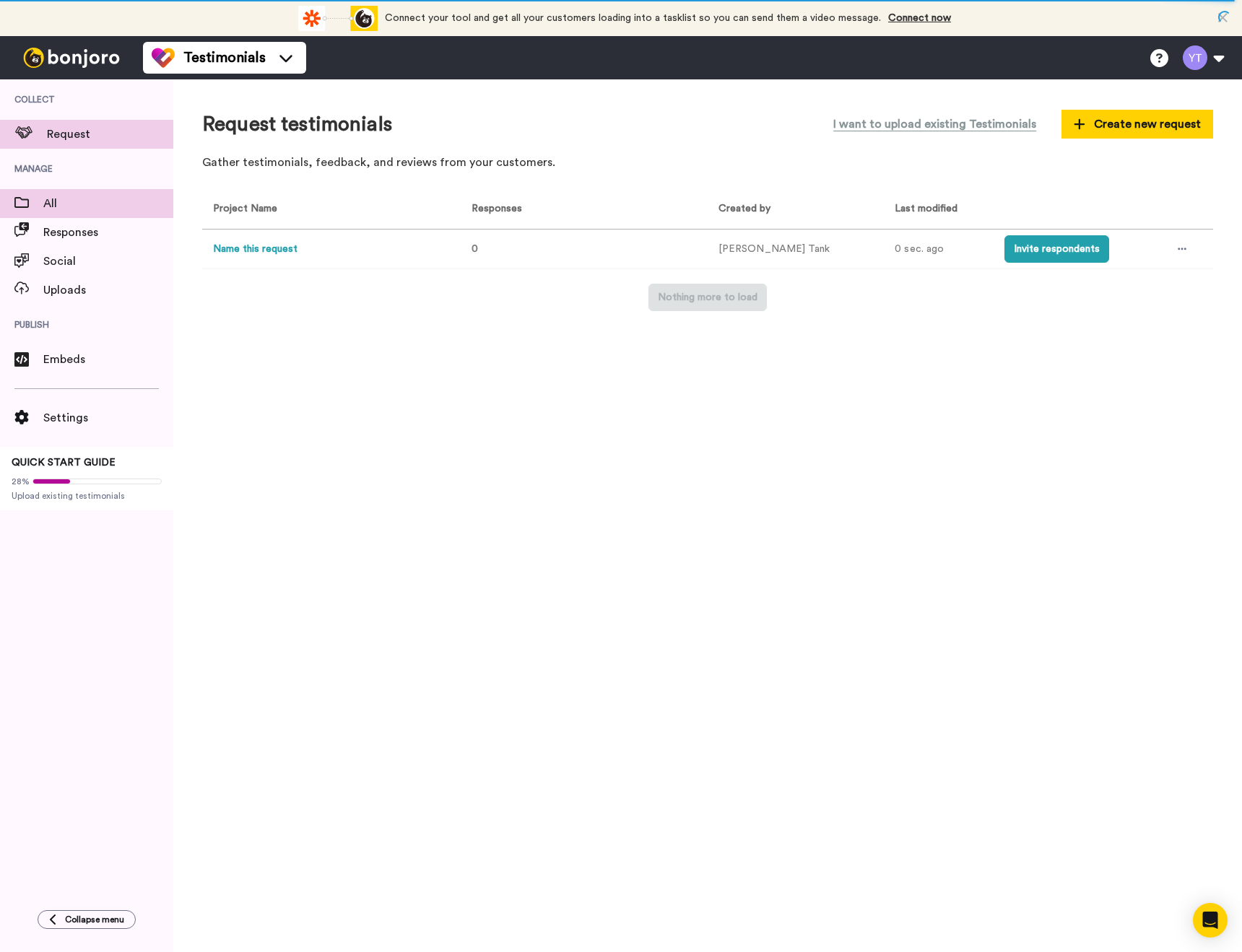
click at [57, 212] on div "All" at bounding box center [86, 203] width 174 height 29
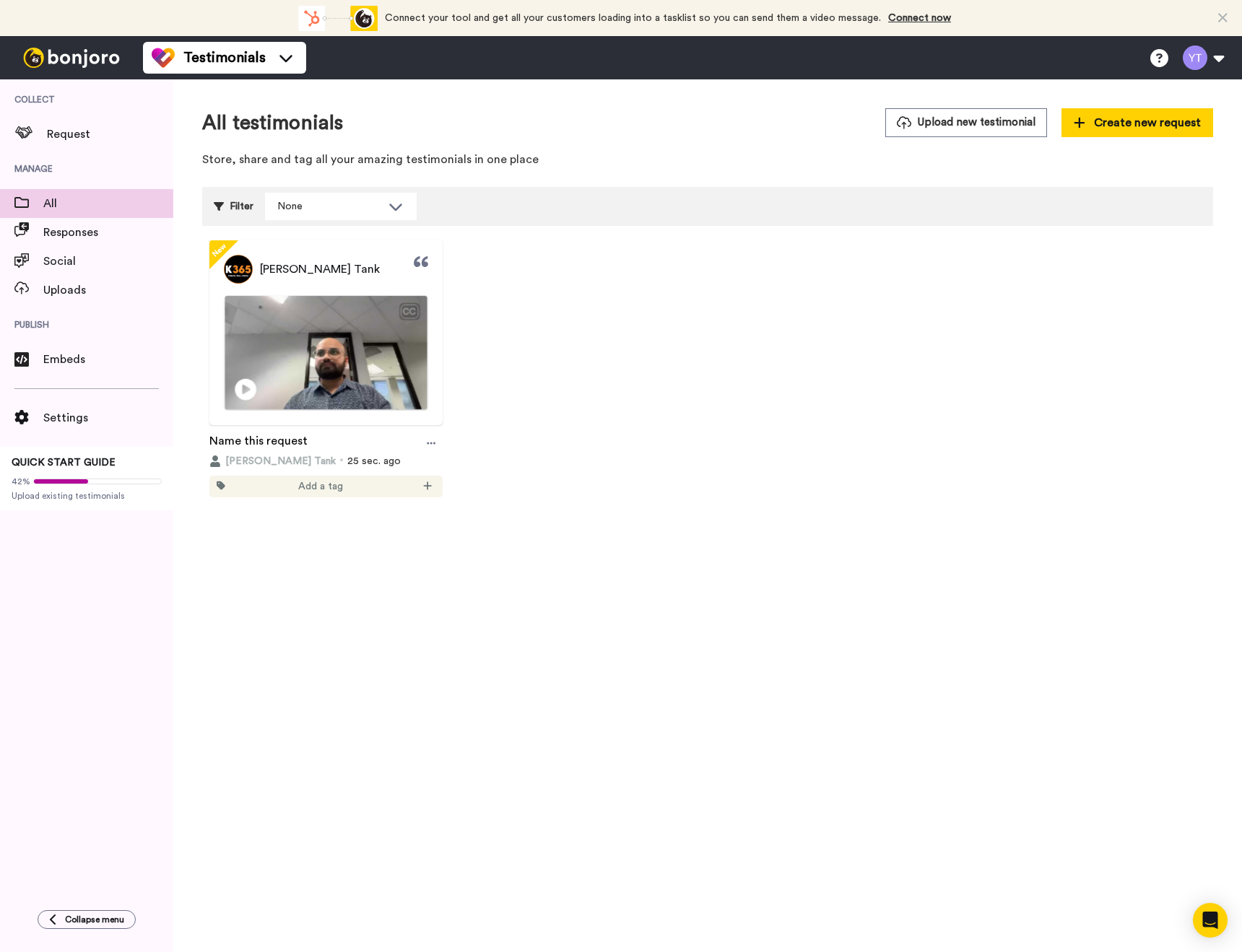
click at [347, 375] on img at bounding box center [325, 352] width 202 height 113
click at [434, 445] on icon at bounding box center [431, 443] width 9 height 10
click at [481, 464] on div "Edit thumbnail Edit Delete" at bounding box center [430, 495] width 110 height 80
click at [291, 520] on div "New Yagnesh Tank CC Play/Pause 0:08 / 0:08 Name this request Yagnesh Tank 25 se…" at bounding box center [707, 381] width 1010 height 311
click at [346, 311] on div "CC" at bounding box center [325, 308] width 202 height 25
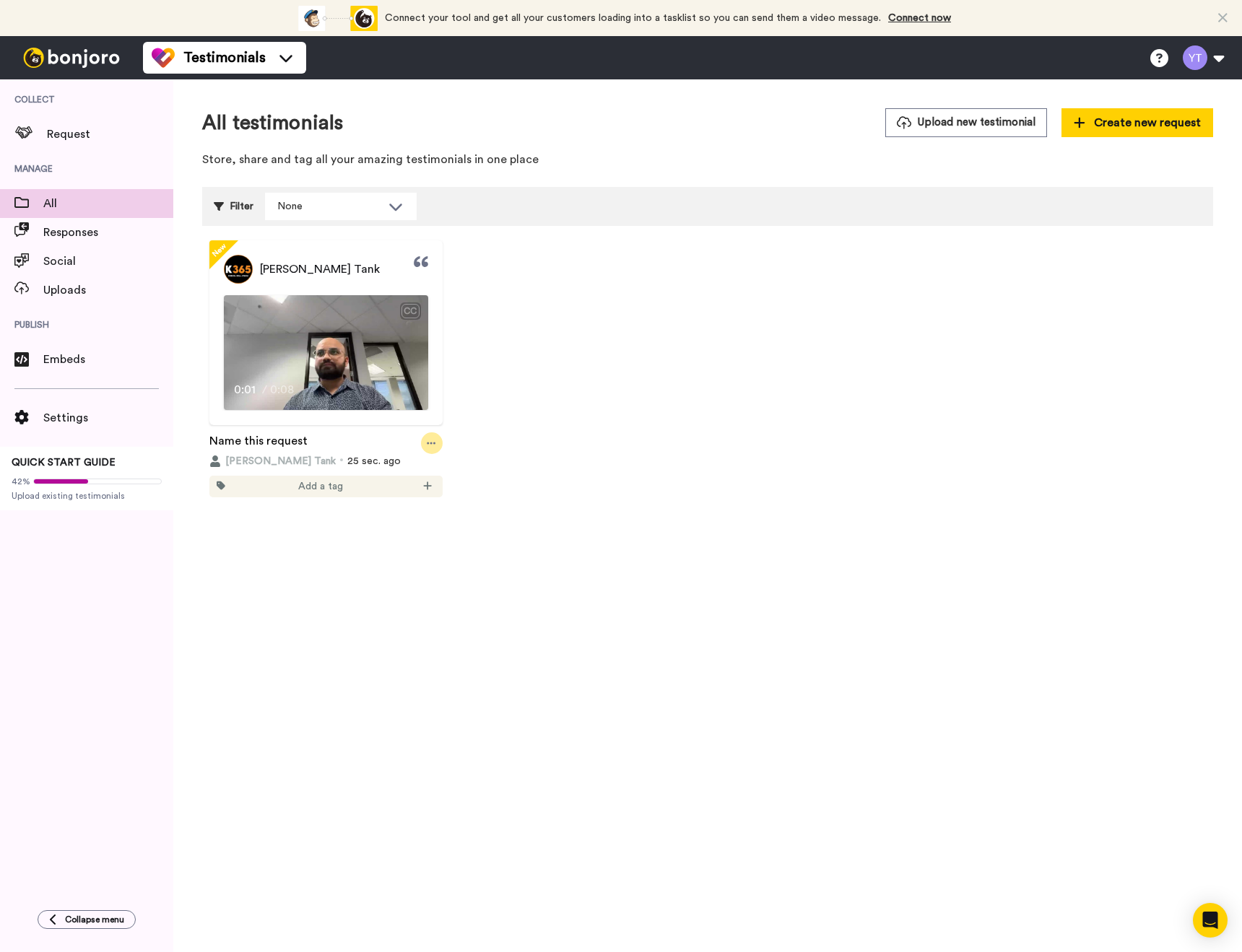
click at [425, 447] on div at bounding box center [431, 442] width 22 height 22
drag, startPoint x: 411, startPoint y: 494, endPoint x: 460, endPoint y: 510, distance: 51.5
click at [411, 494] on div "Edit" at bounding box center [403, 495] width 86 height 14
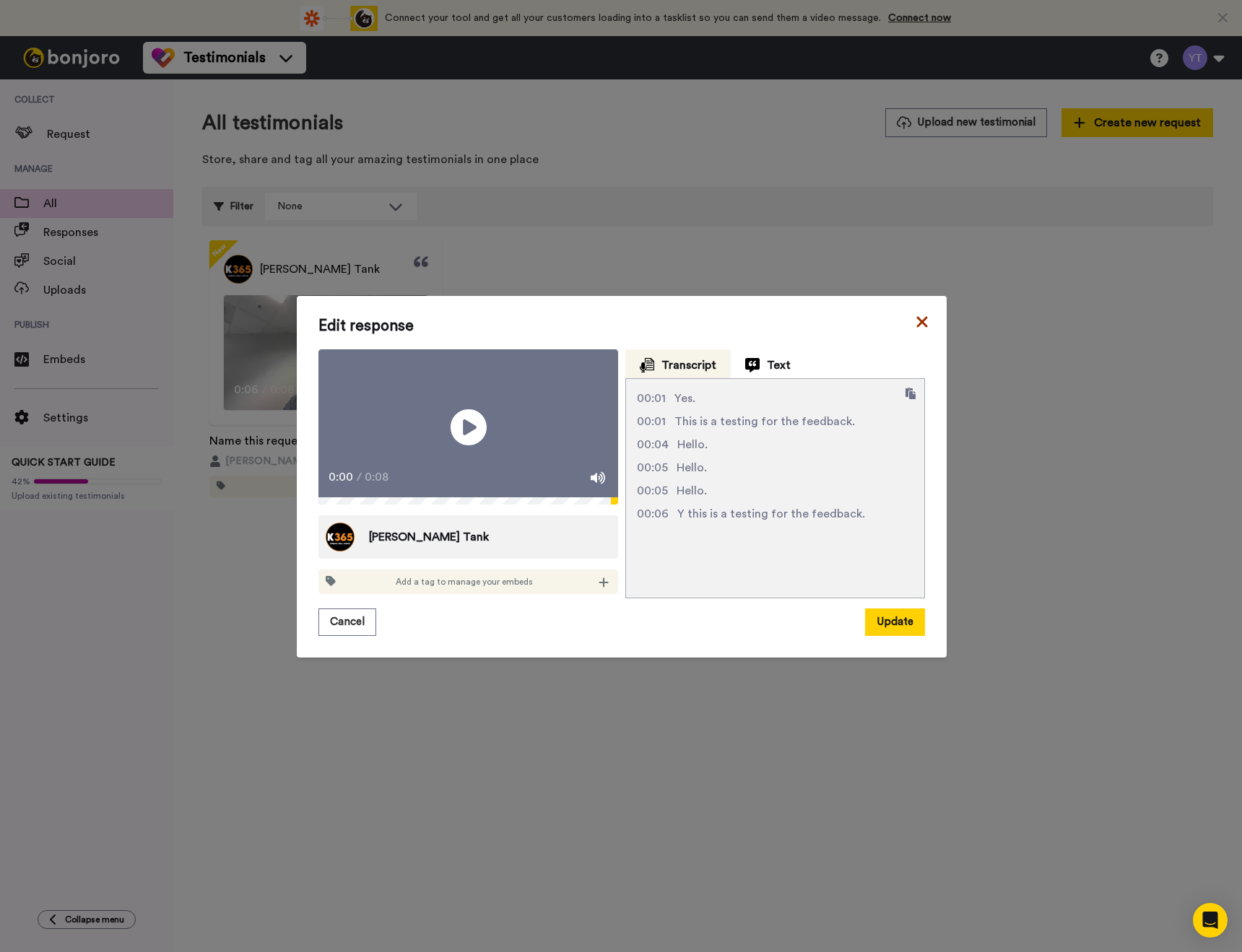
click at [917, 315] on icon at bounding box center [922, 322] width 14 height 17
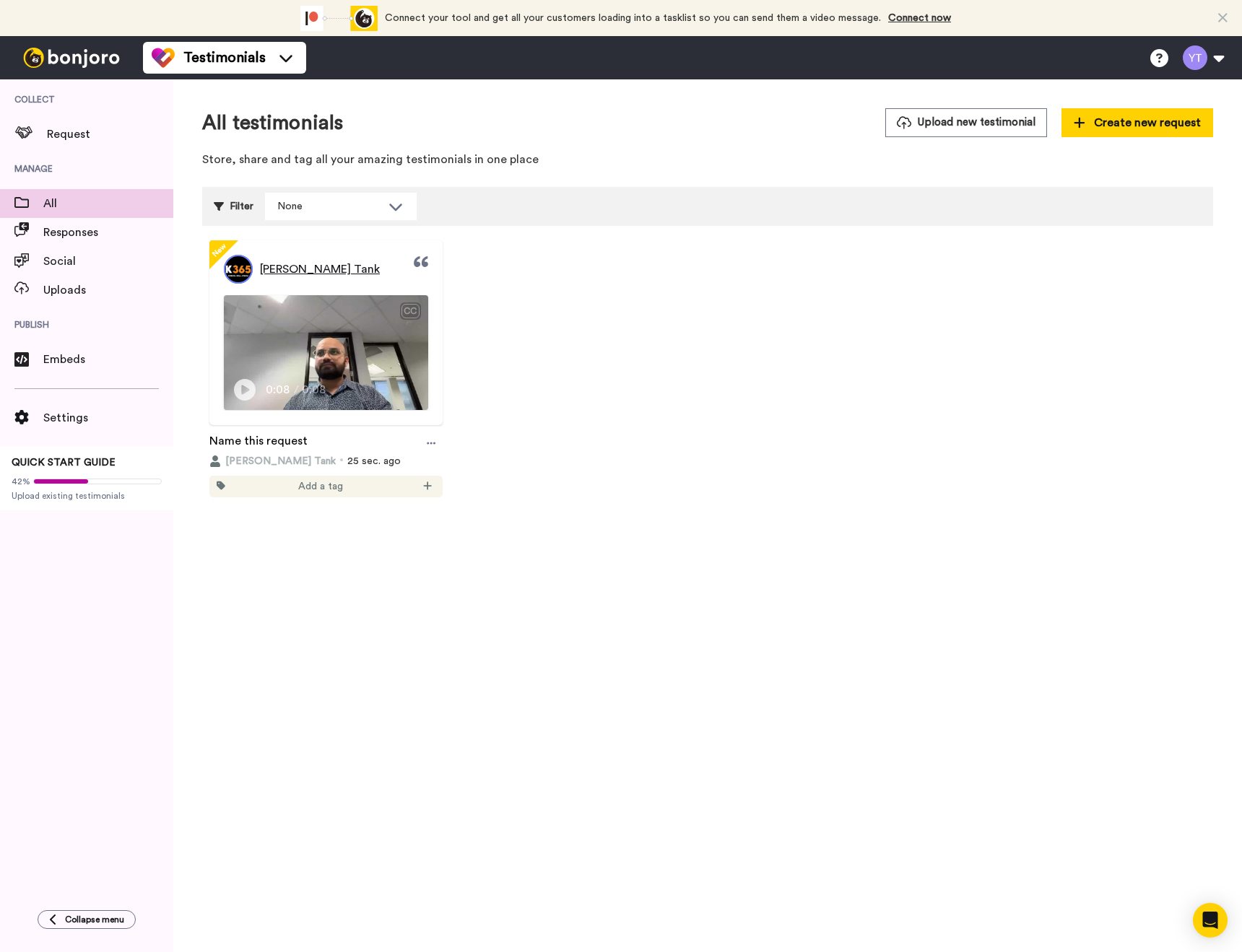
click at [319, 273] on span "Yagnesh Tank" at bounding box center [320, 269] width 120 height 17
click at [317, 269] on span "Yagnesh Tank" at bounding box center [320, 269] width 120 height 17
click at [428, 442] on icon at bounding box center [432, 442] width 9 height 2
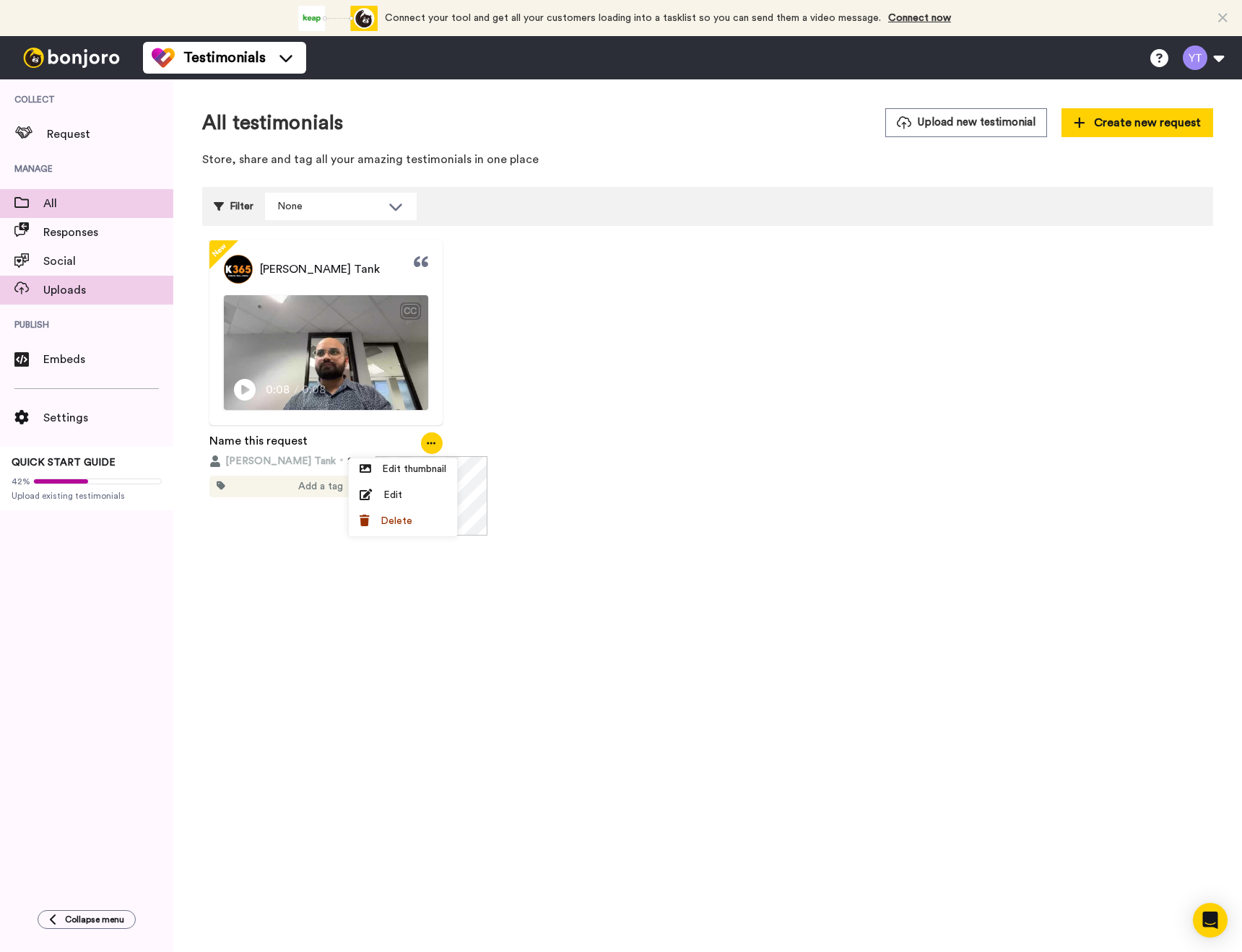
click at [118, 293] on span "Uploads" at bounding box center [108, 290] width 130 height 17
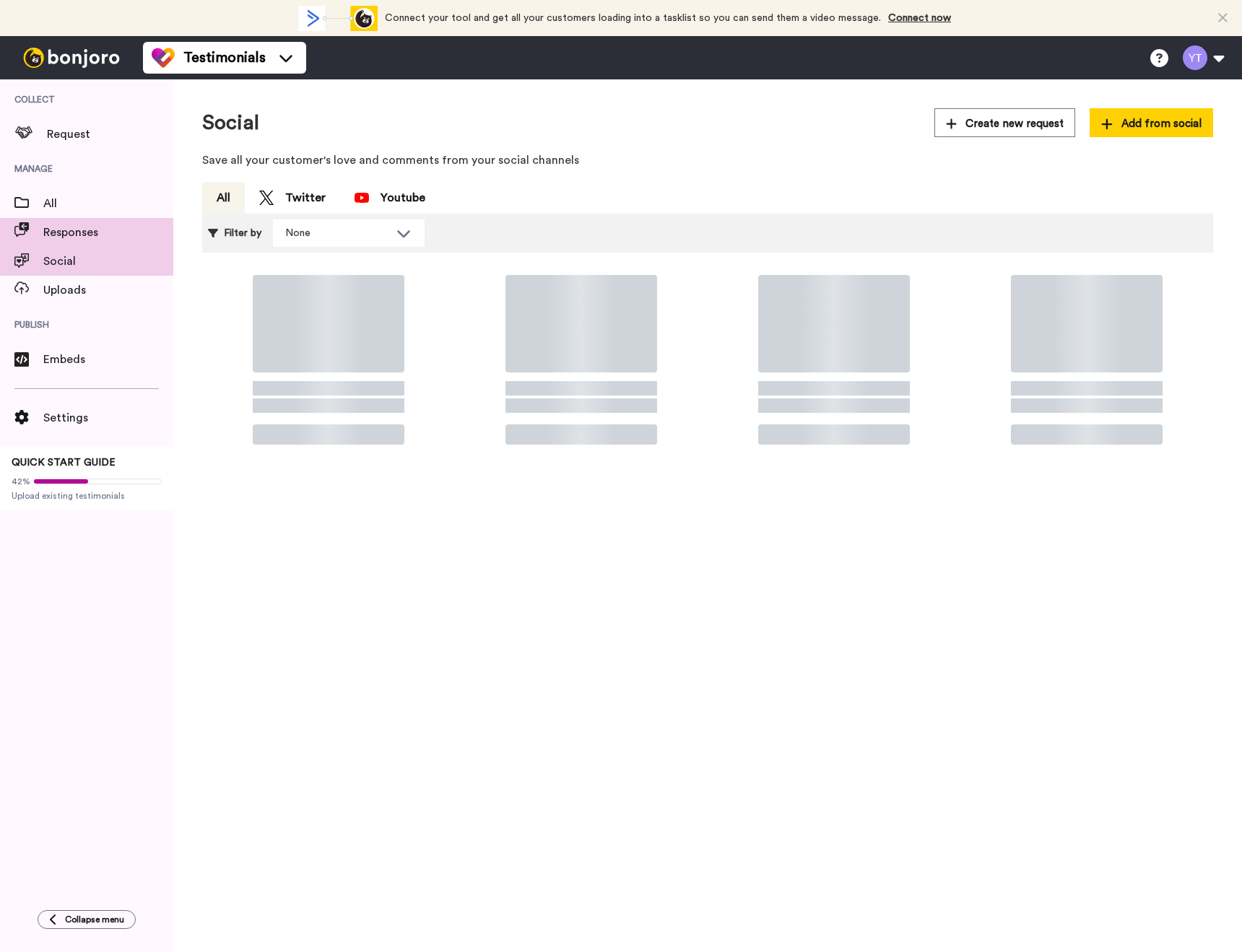
click at [103, 241] on span "Responses" at bounding box center [108, 232] width 130 height 17
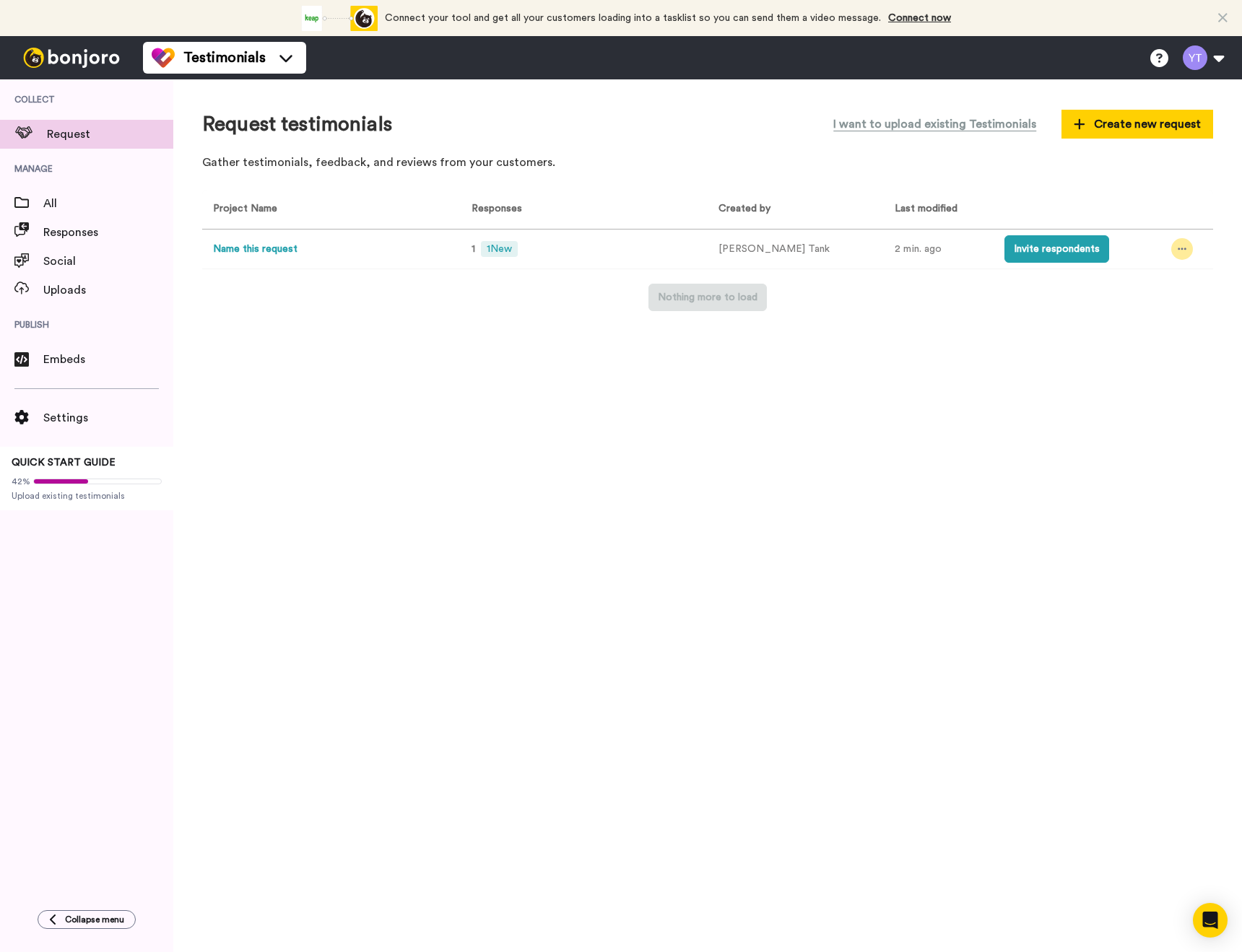
click at [1171, 246] on div at bounding box center [1182, 249] width 22 height 22
click at [830, 269] on div "Project Name Responses Created by Last modified Name this request 1 1 New [PERS…" at bounding box center [707, 251] width 1010 height 122
click at [492, 247] on span "1 New" at bounding box center [498, 249] width 37 height 16
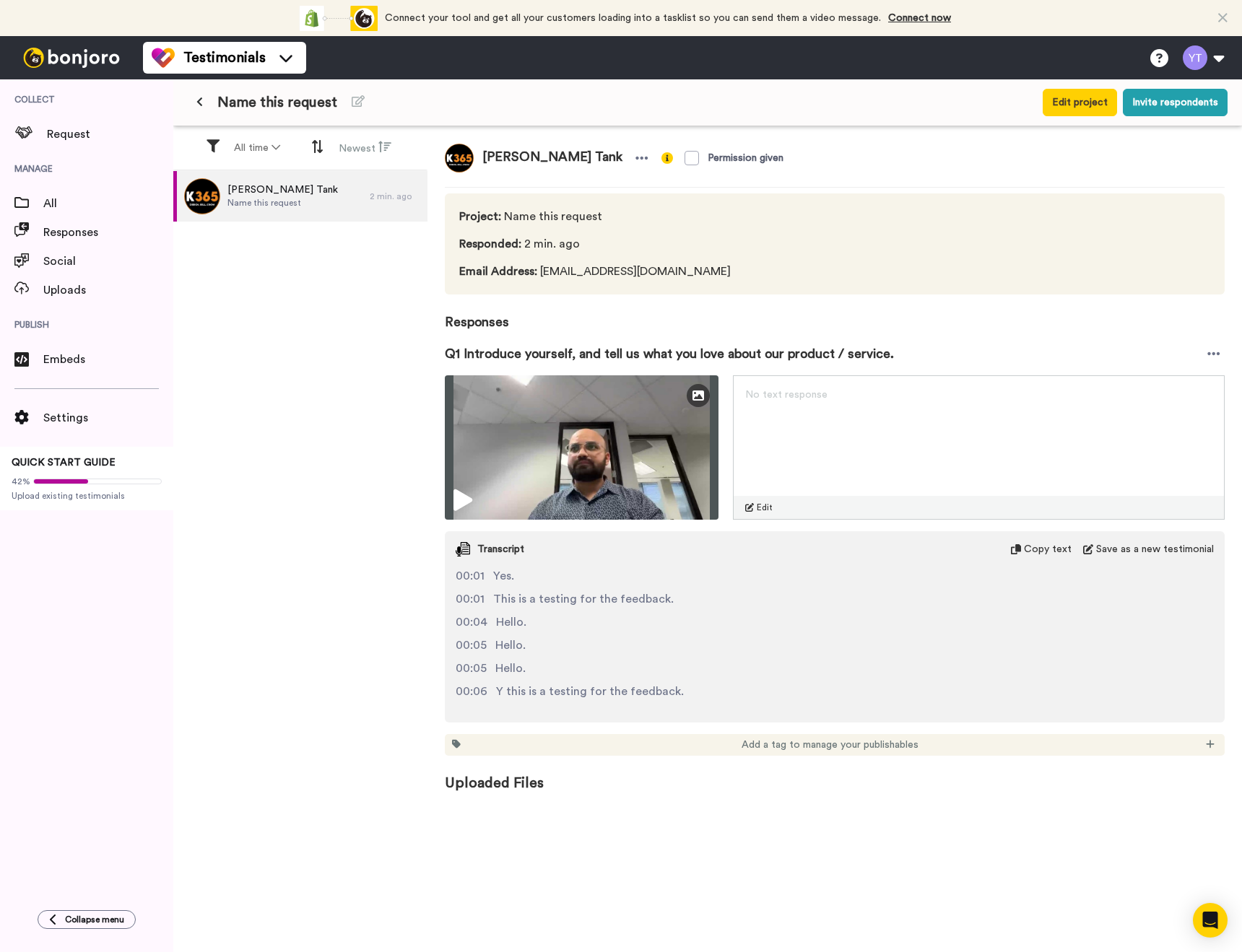
click at [302, 200] on div "[PERSON_NAME] Tank Name this request" at bounding box center [272, 197] width 197 height 51
click at [1073, 95] on button "Edit project" at bounding box center [1080, 102] width 75 height 28
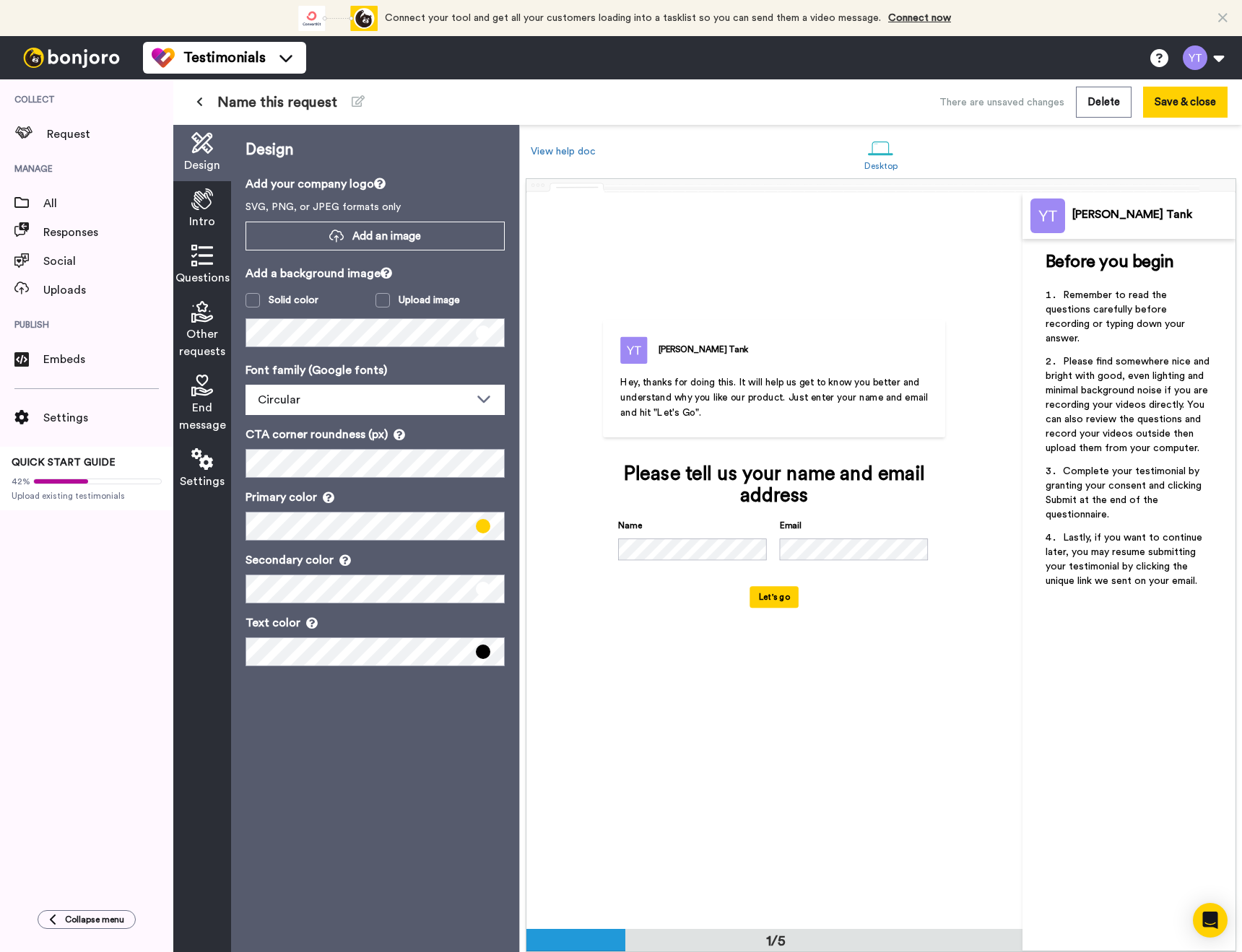
scroll to position [1, 0]
click at [764, 407] on p "Hey, thanks for doing this. It will help us get to know you better and understa…" at bounding box center [773, 396] width 308 height 45
click at [732, 405] on p "Hey, thanks for doing this. It will help us get to know you better and understa…" at bounding box center [773, 396] width 308 height 45
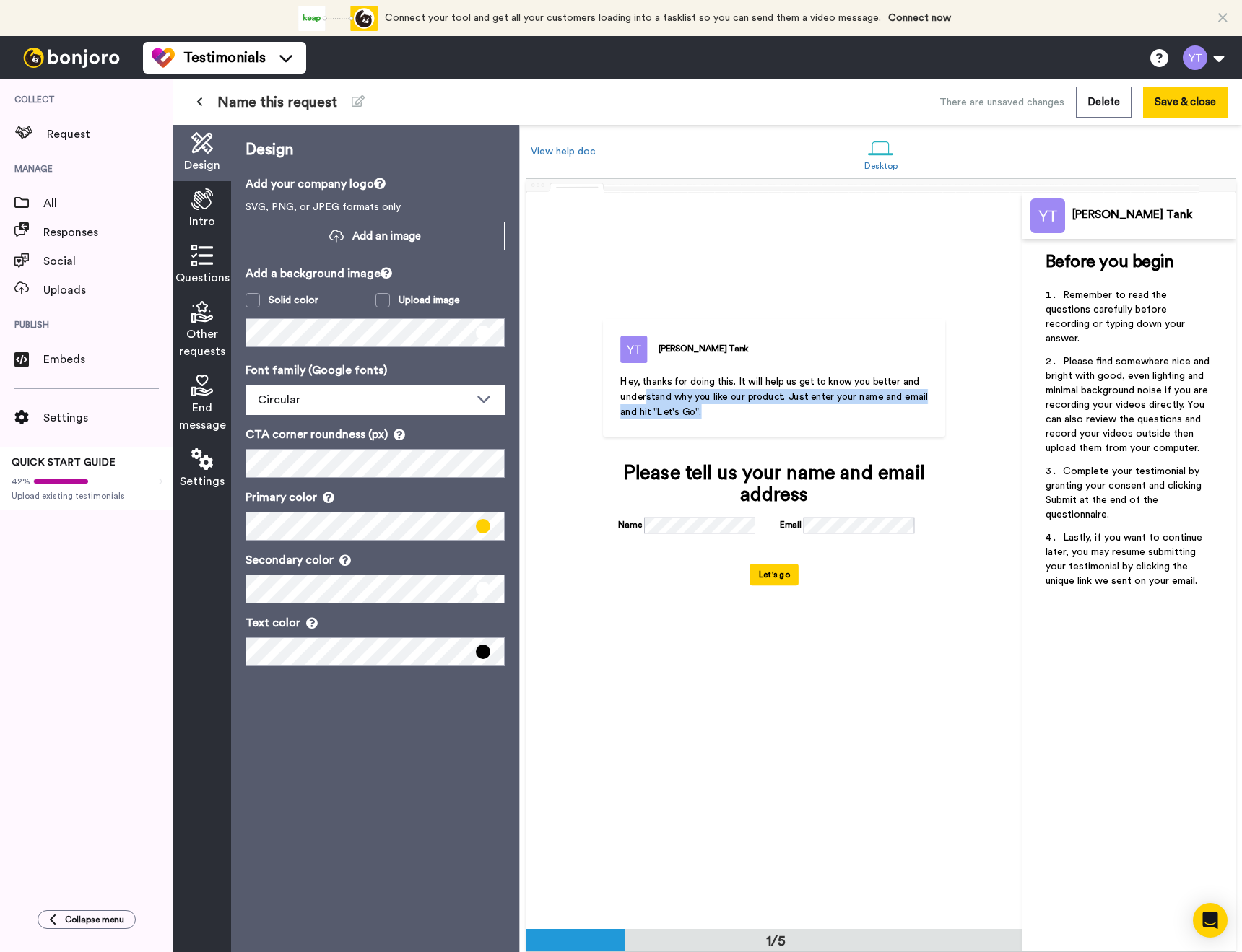
drag, startPoint x: 732, startPoint y: 405, endPoint x: 646, endPoint y: 390, distance: 87.3
click at [646, 390] on p "Hey, thanks for doing this. It will help us get to know you better and understa…" at bounding box center [773, 396] width 308 height 45
click at [645, 390] on span "Hey, thanks for doing this. It will help us get to know you better and understa…" at bounding box center [775, 397] width 310 height 40
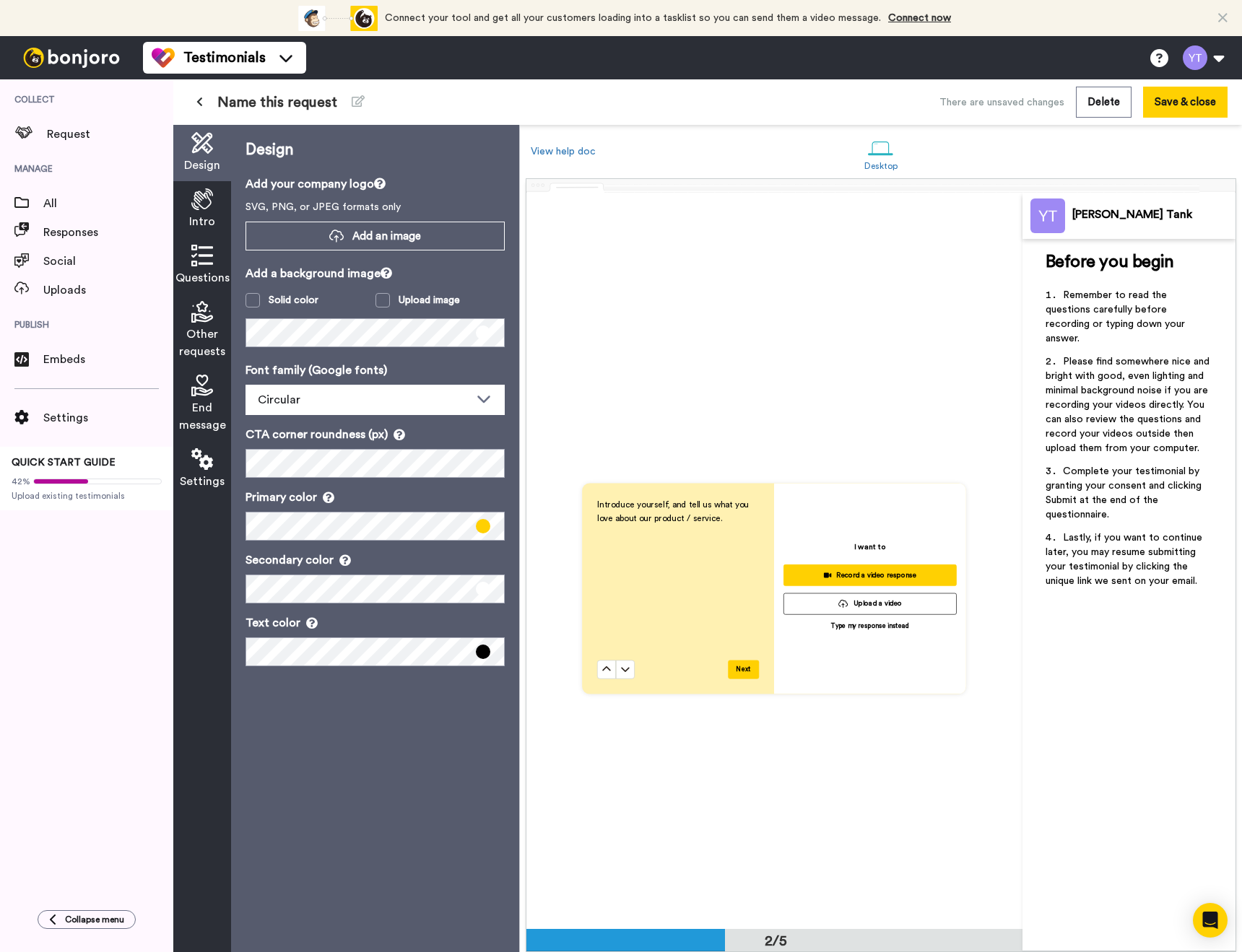
scroll to position [0, 0]
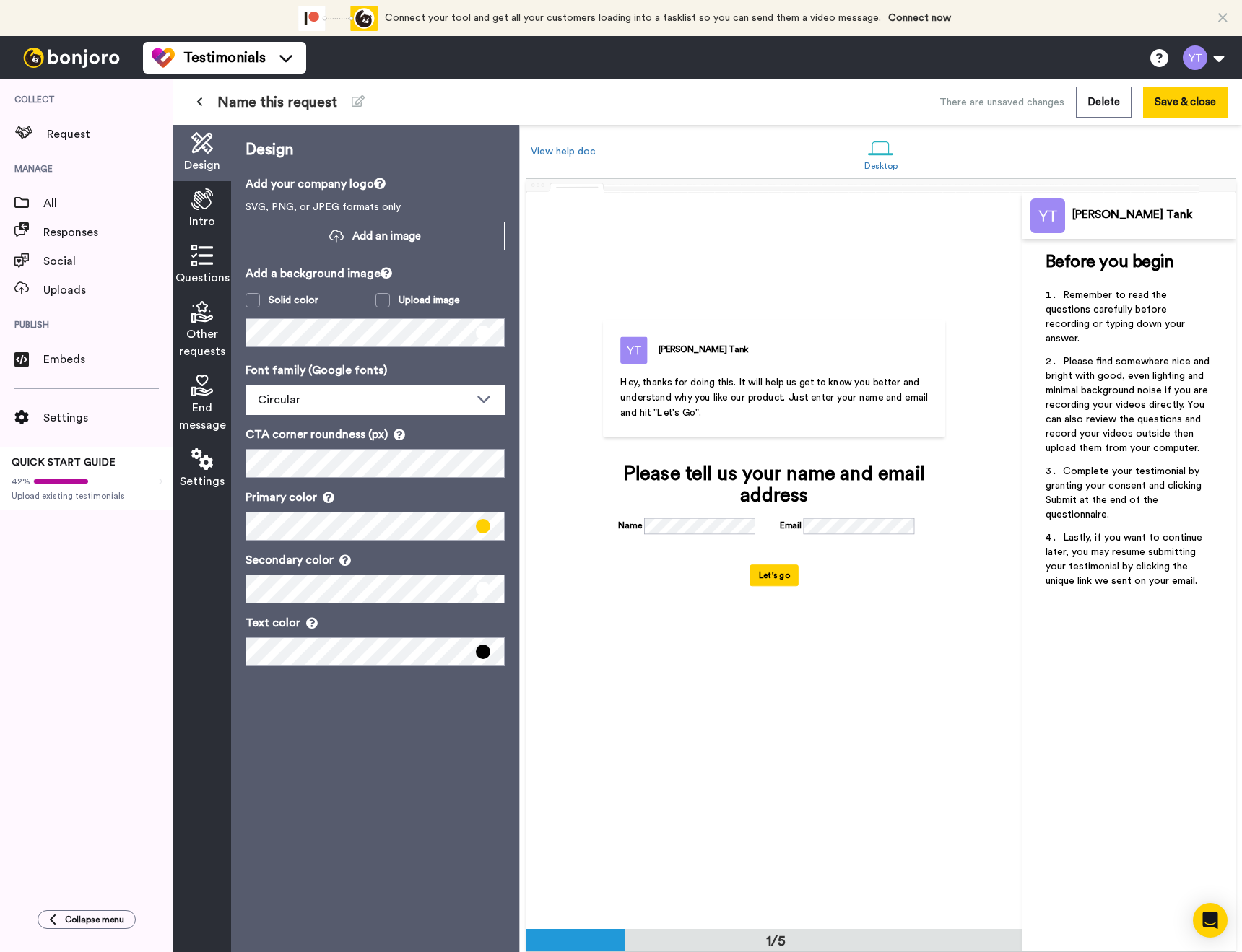
click at [200, 207] on icon at bounding box center [202, 199] width 22 height 22
